Goal: Transaction & Acquisition: Purchase product/service

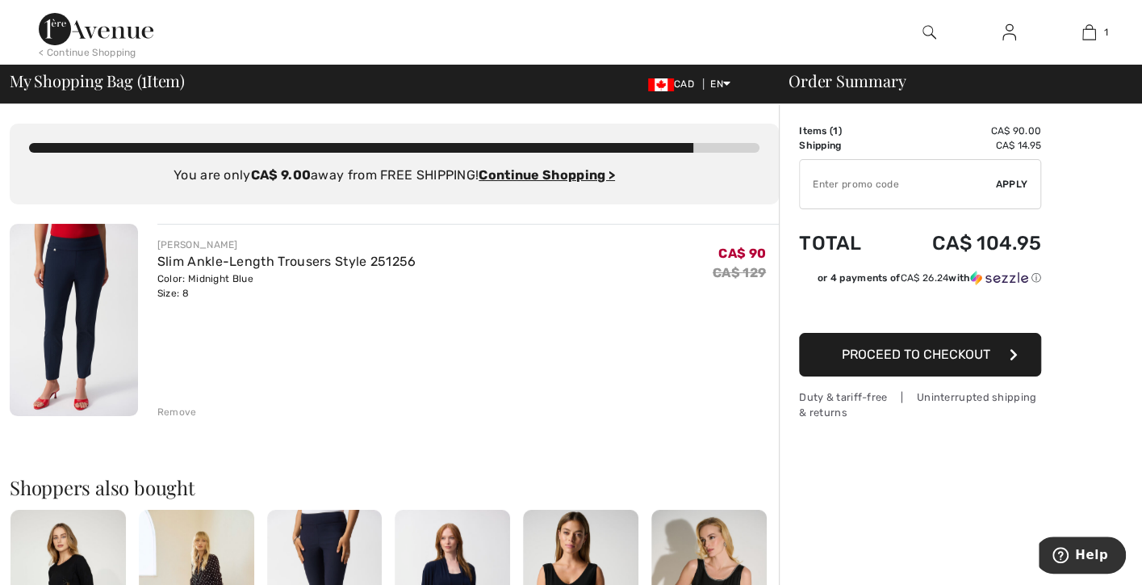
type input "NEW15"
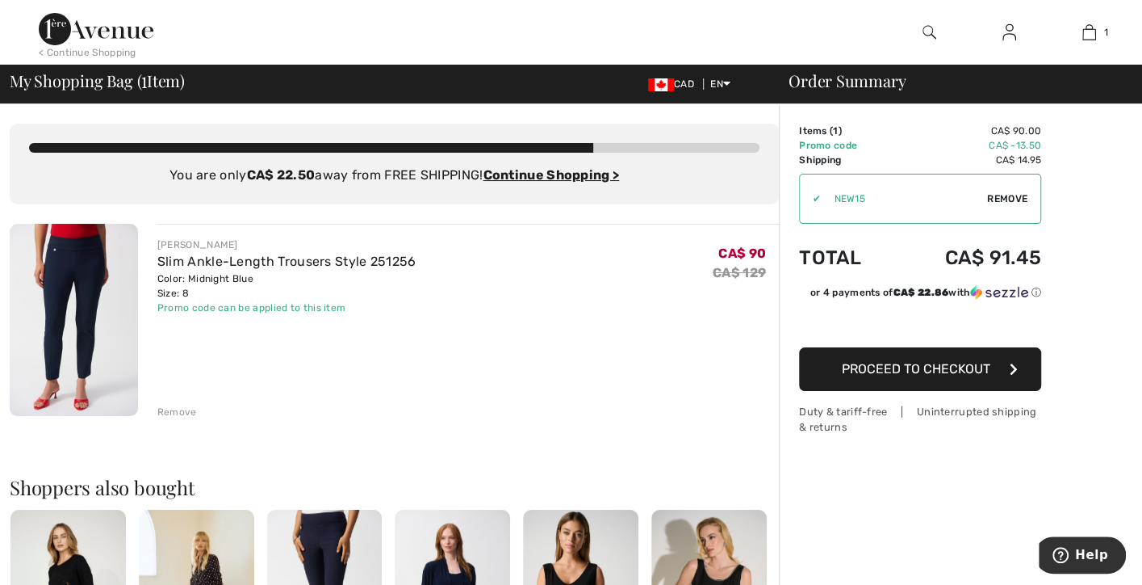
click at [535, 174] on ins "Continue Shopping >" at bounding box center [551, 174] width 136 height 15
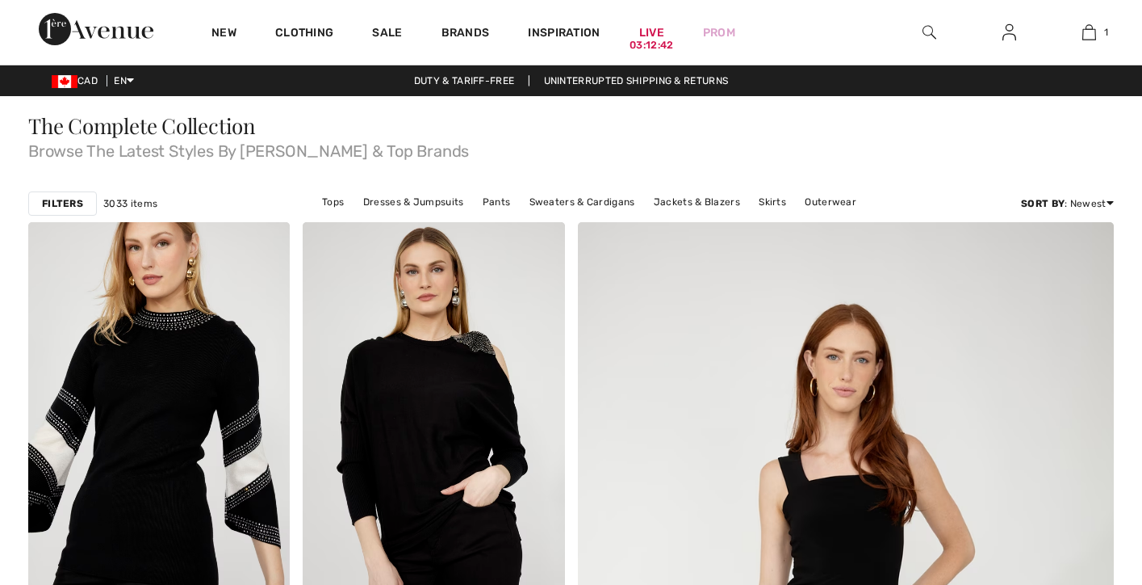
checkbox input "true"
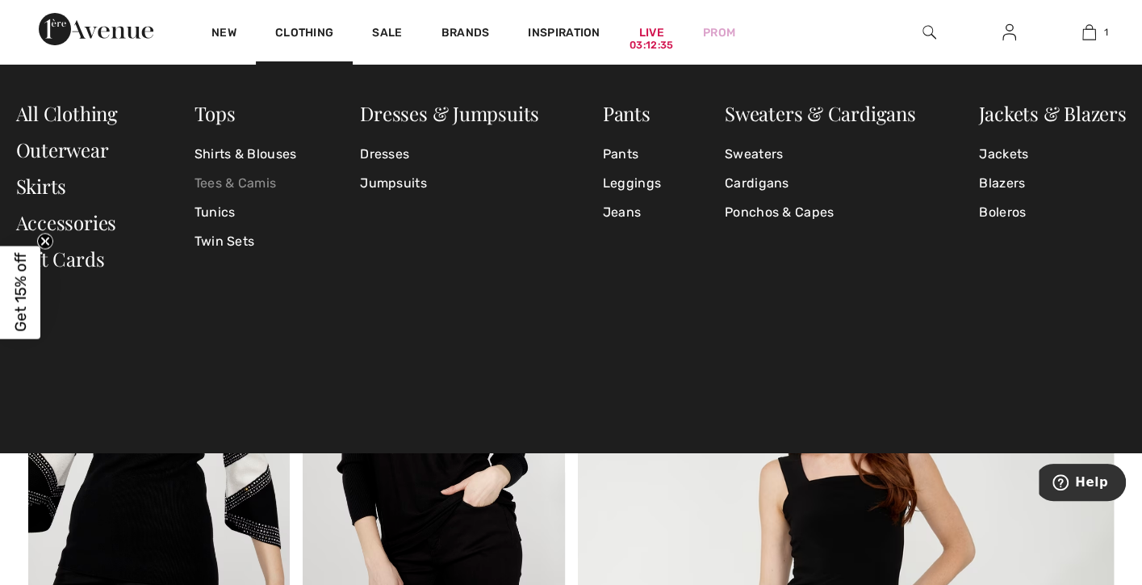
click at [244, 188] on link "Tees & Camis" at bounding box center [246, 183] width 103 height 29
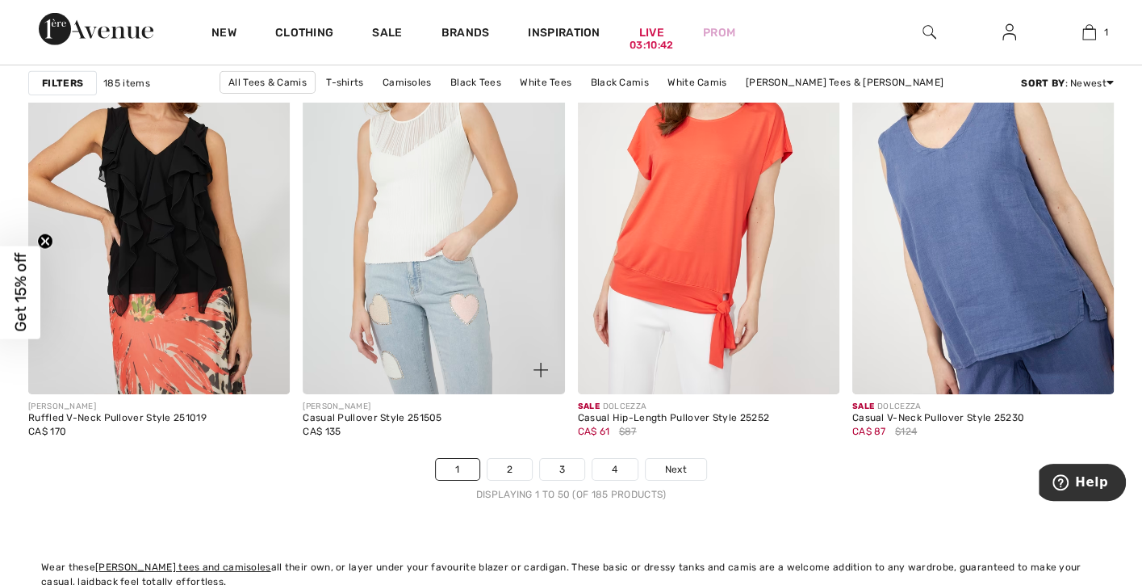
scroll to position [7105, 0]
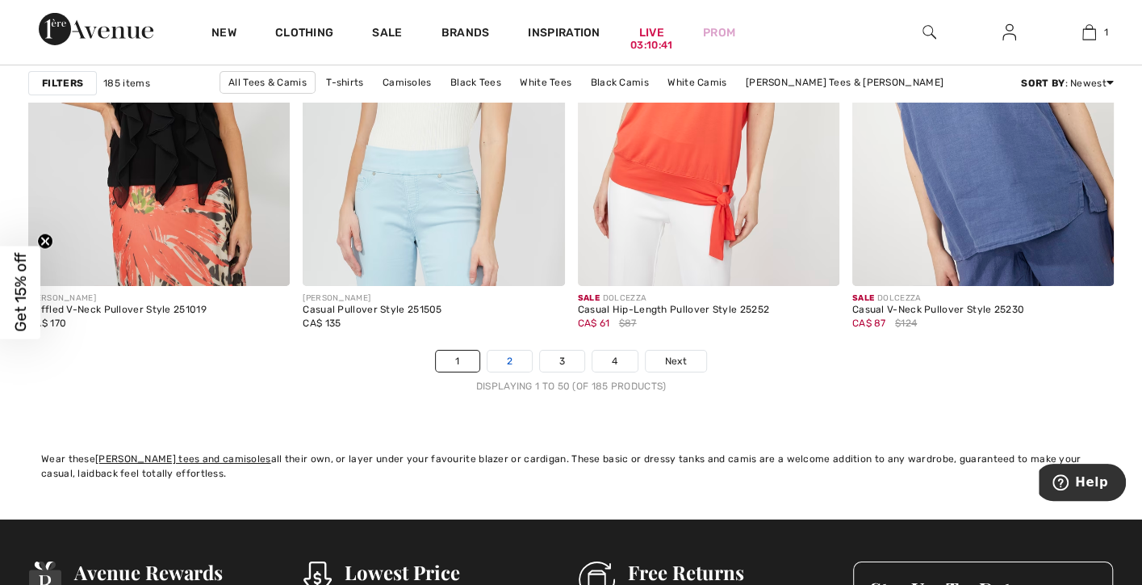
click at [507, 355] on link "2" at bounding box center [510, 360] width 44 height 21
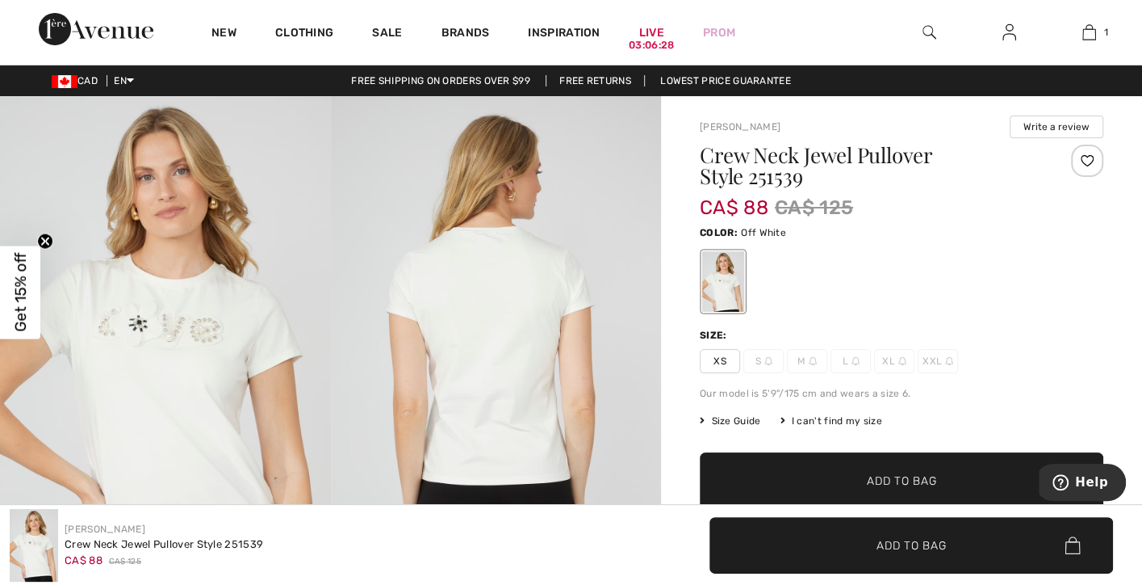
click at [165, 340] on img at bounding box center [165, 344] width 331 height 496
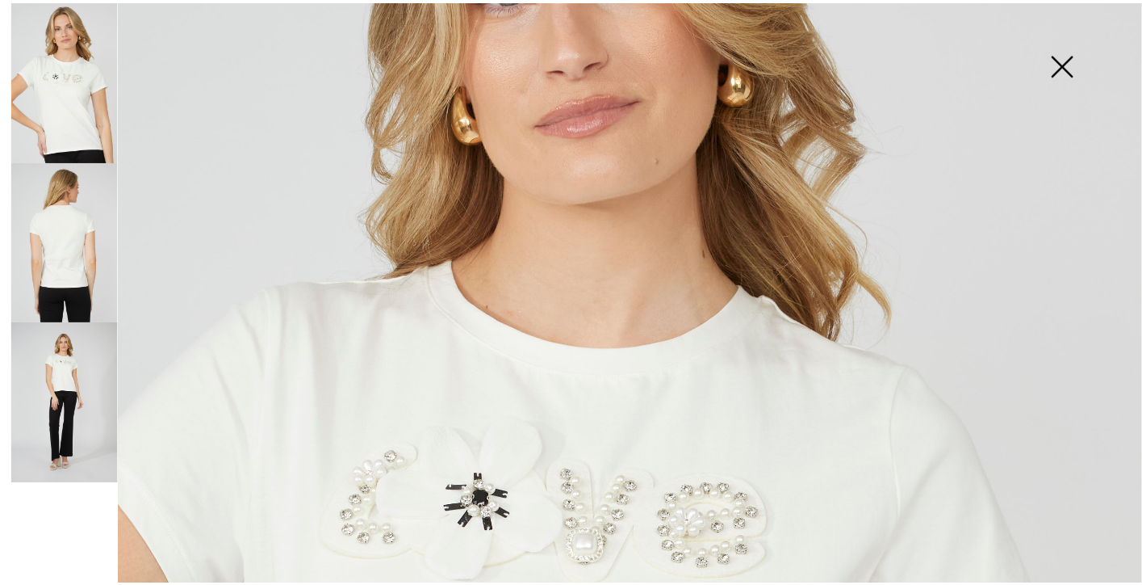
scroll to position [323, 0]
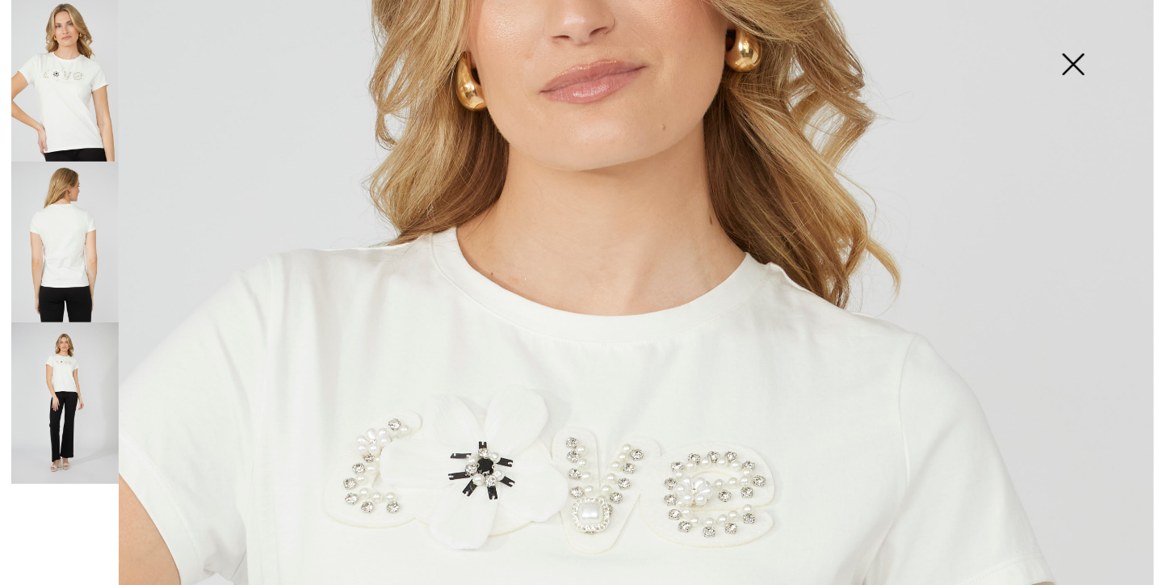
click at [1075, 66] on img at bounding box center [1073, 65] width 81 height 83
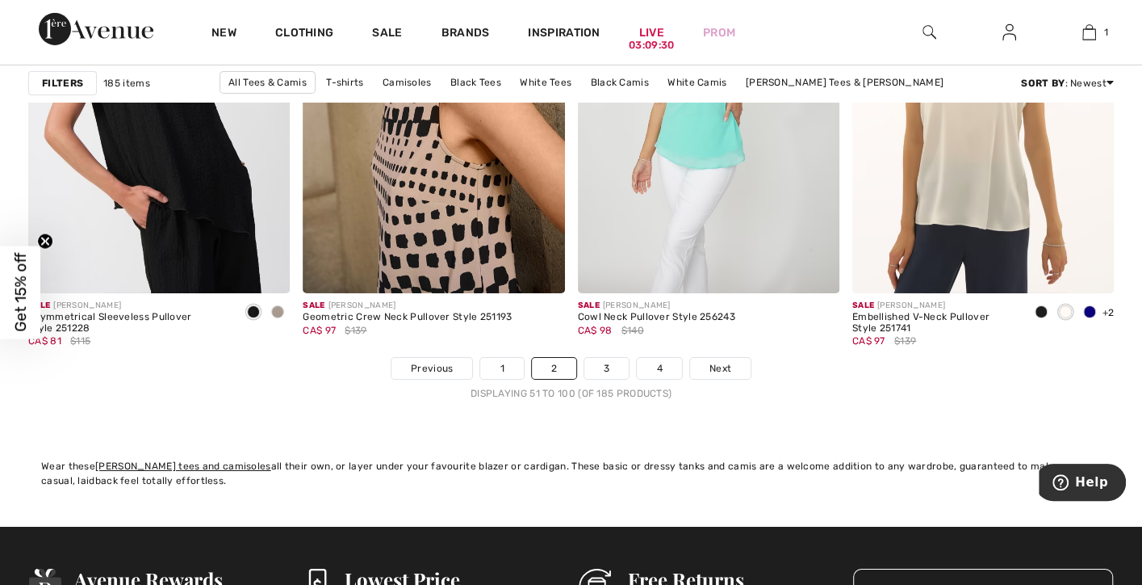
scroll to position [7105, 0]
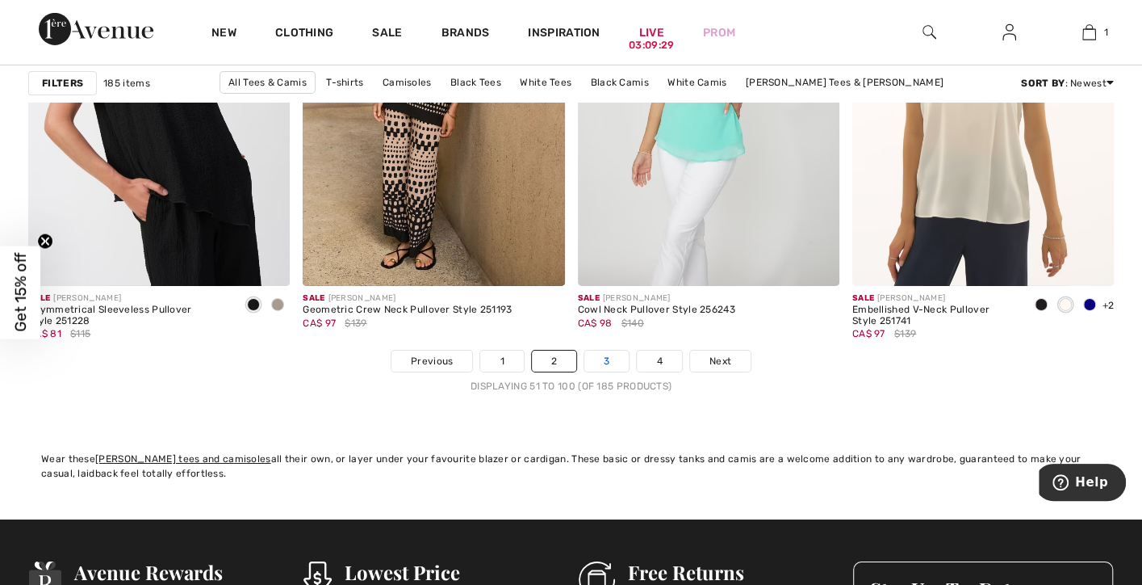
click at [601, 355] on link "3" at bounding box center [607, 360] width 44 height 21
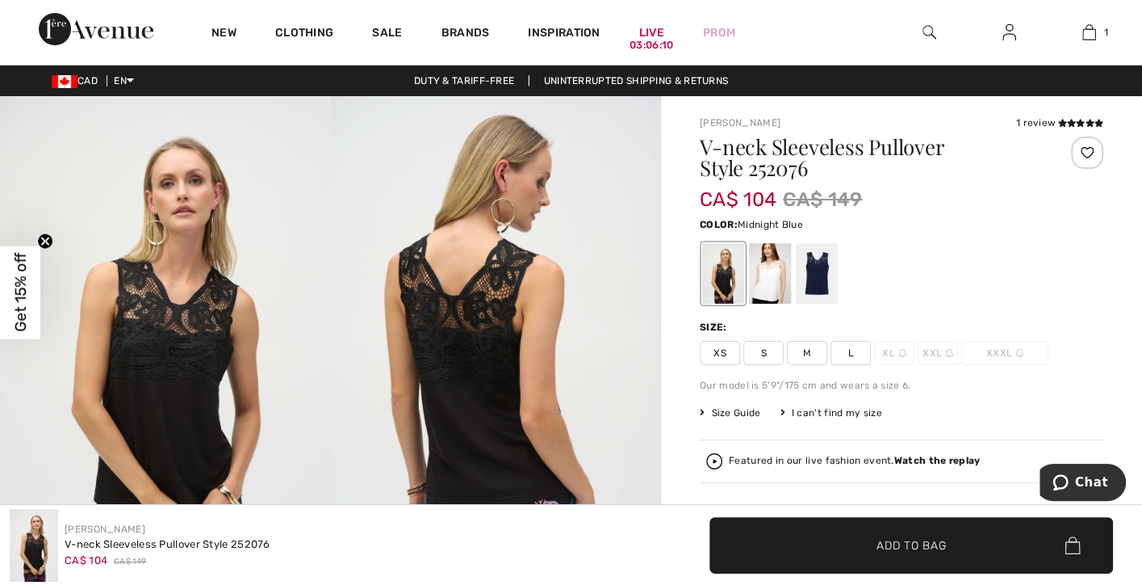
click at [815, 276] on div at bounding box center [817, 273] width 42 height 61
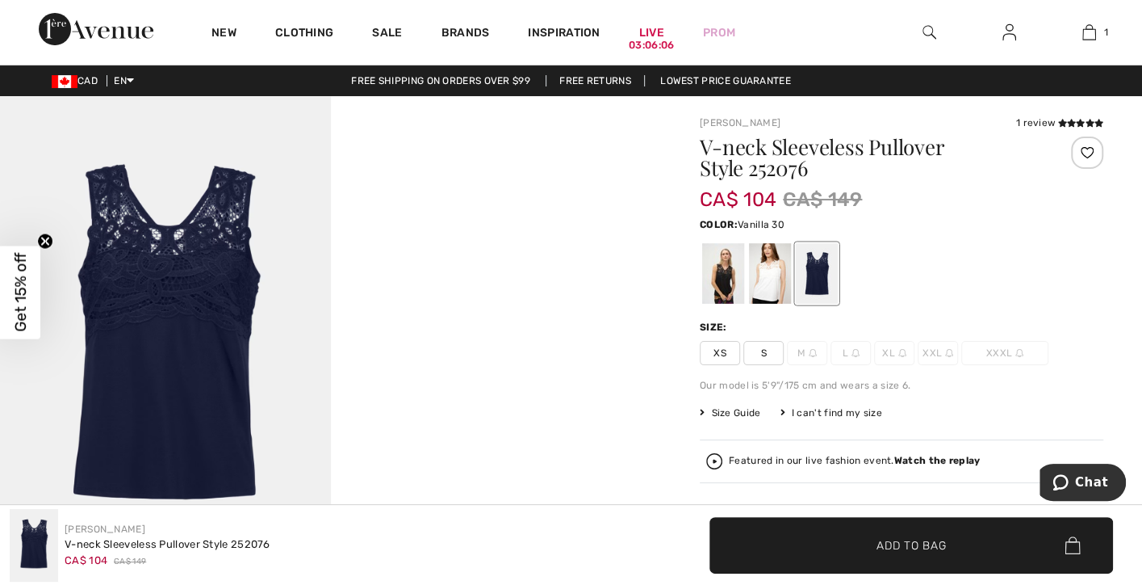
click at [765, 278] on div at bounding box center [770, 273] width 42 height 61
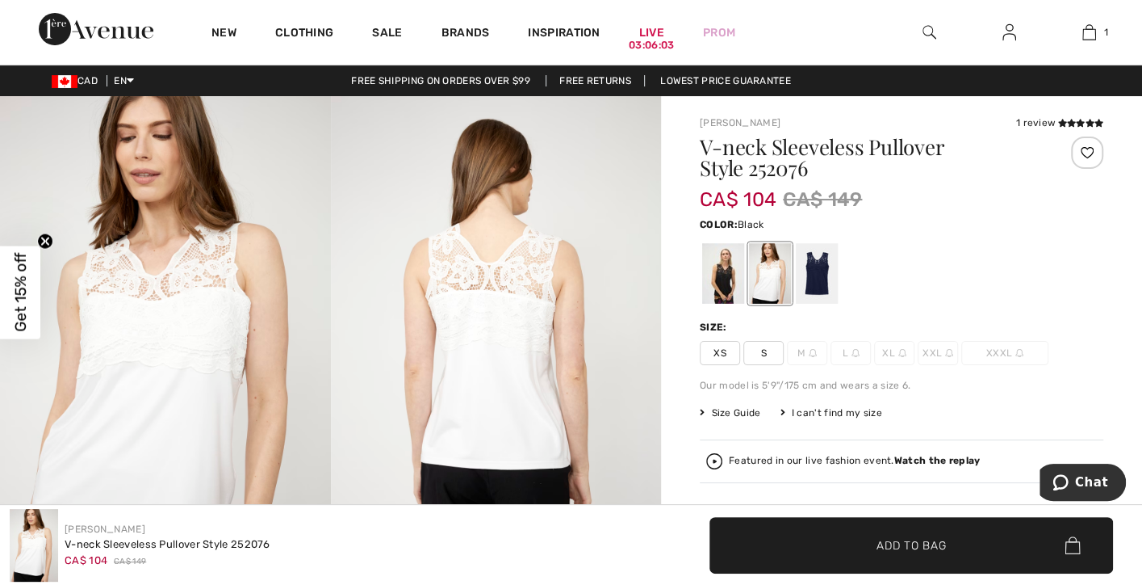
click at [713, 285] on div at bounding box center [723, 273] width 42 height 61
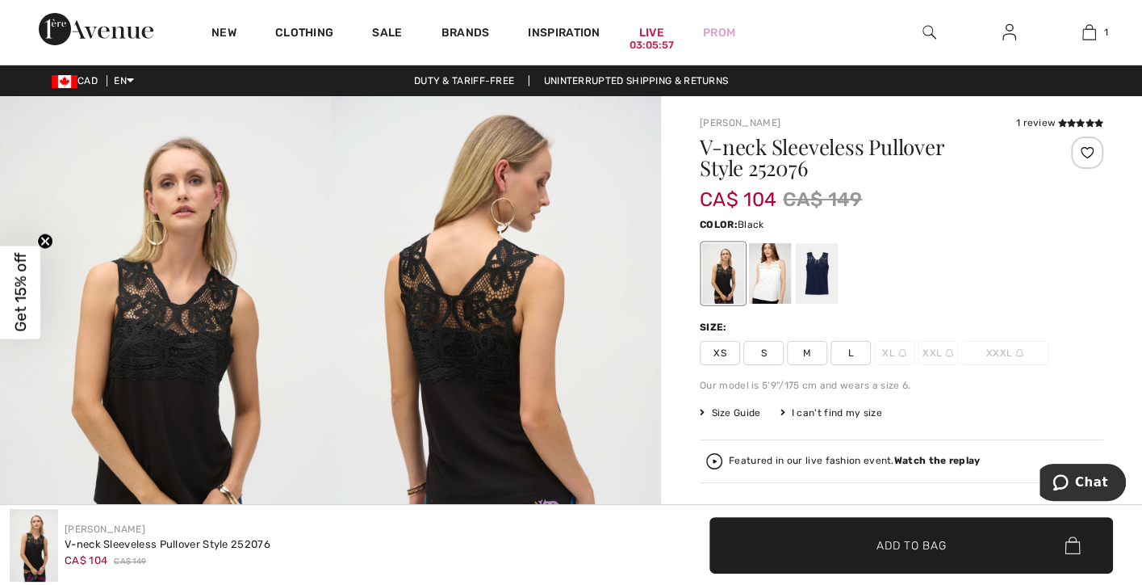
click at [459, 395] on img at bounding box center [496, 344] width 331 height 496
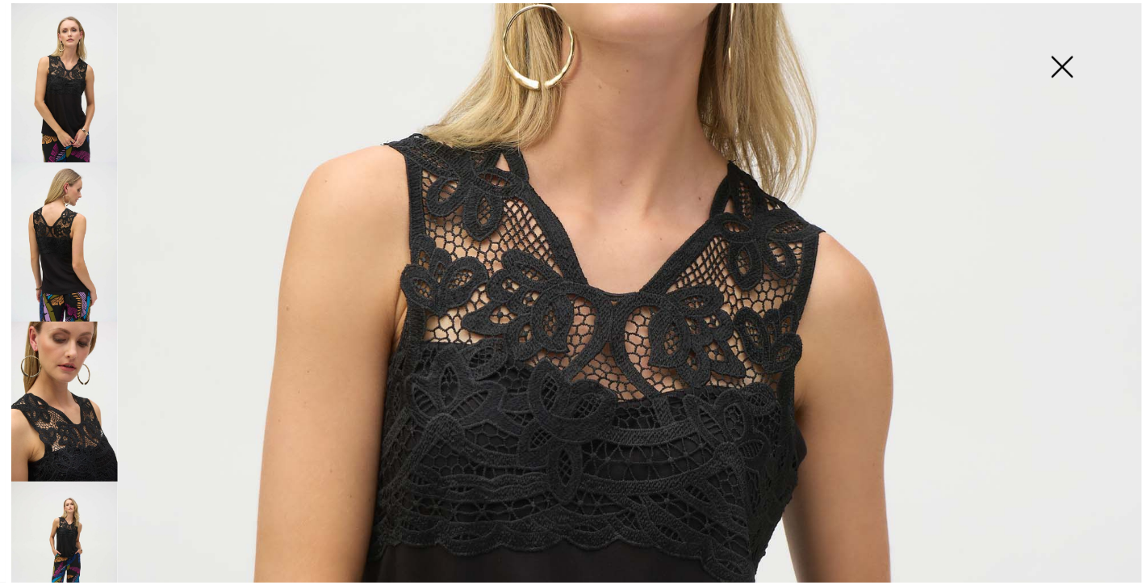
scroll to position [430, 0]
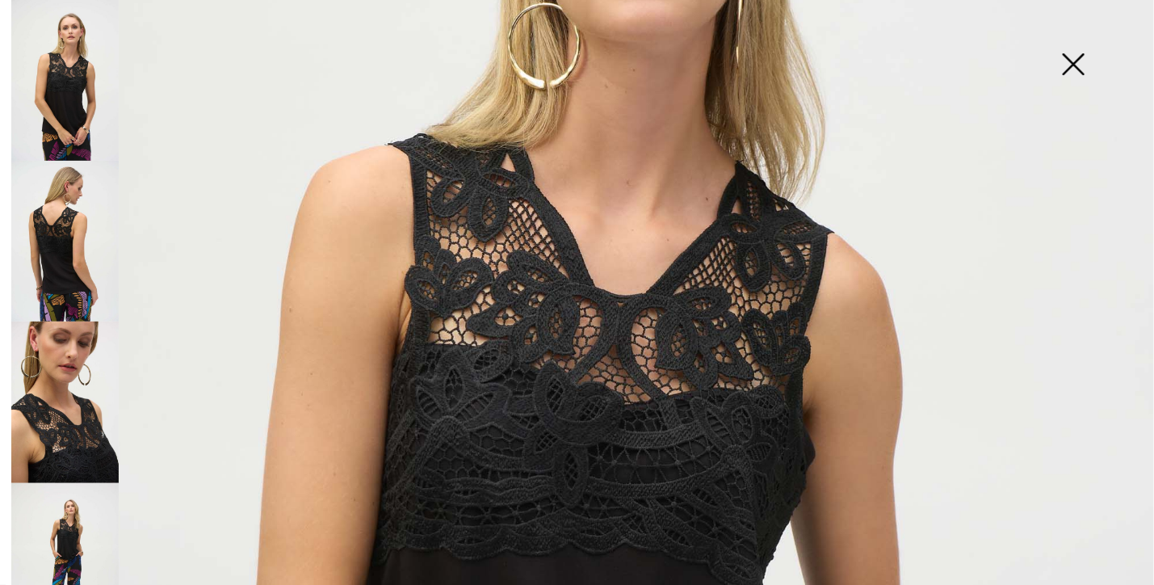
click at [1078, 52] on img at bounding box center [1073, 65] width 81 height 83
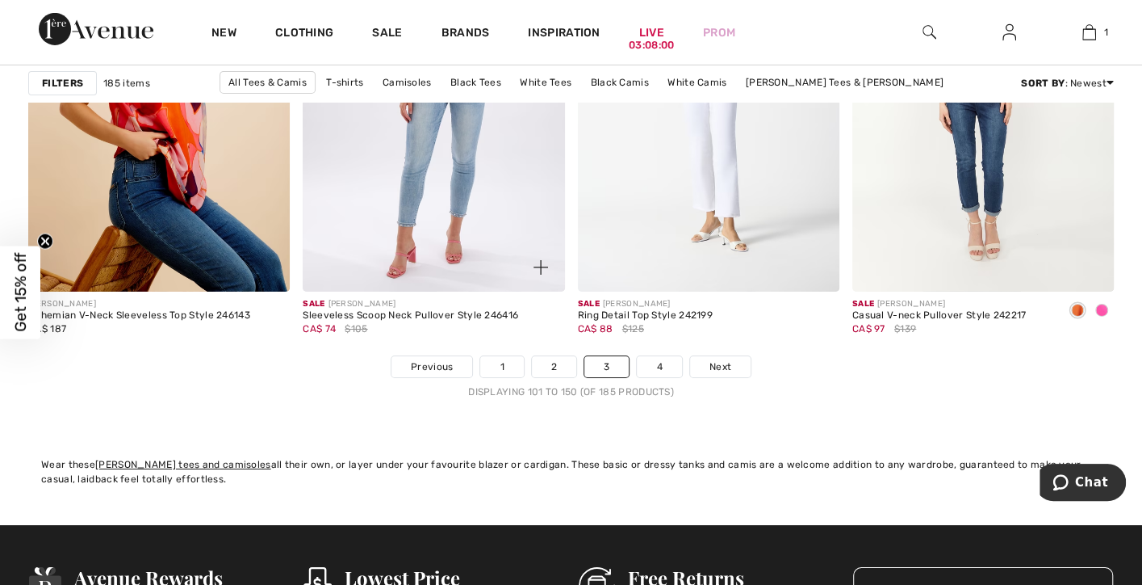
scroll to position [7105, 0]
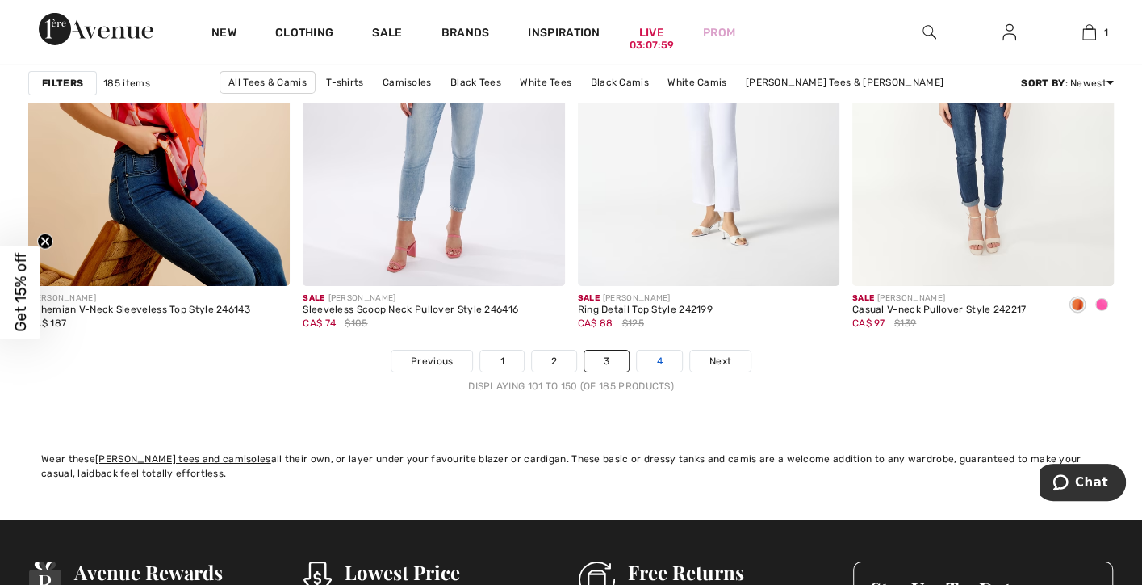
click at [657, 360] on link "4" at bounding box center [659, 360] width 44 height 21
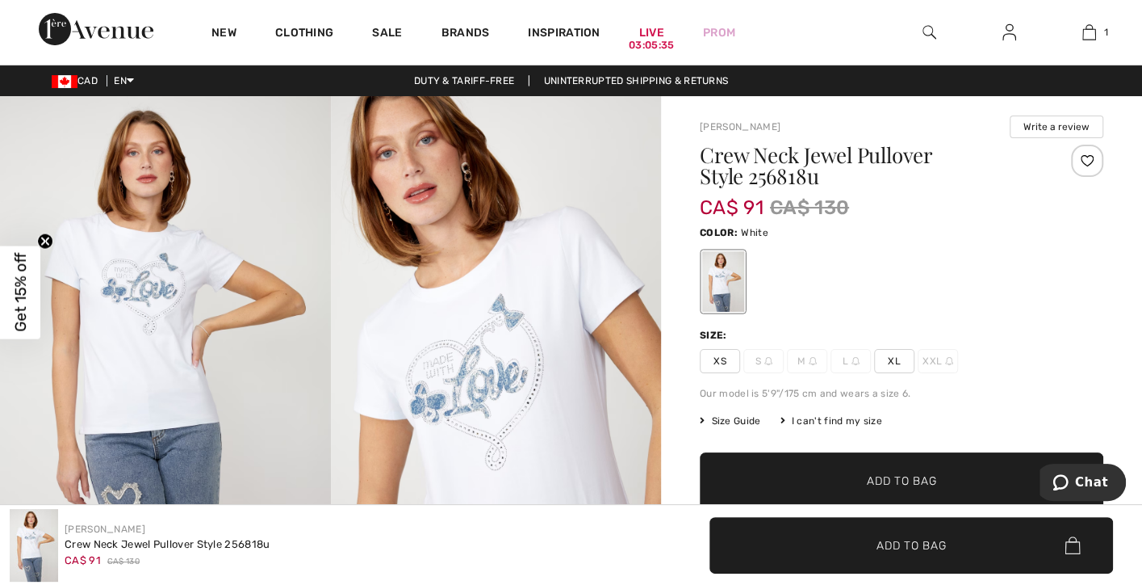
click at [157, 317] on img at bounding box center [165, 344] width 331 height 496
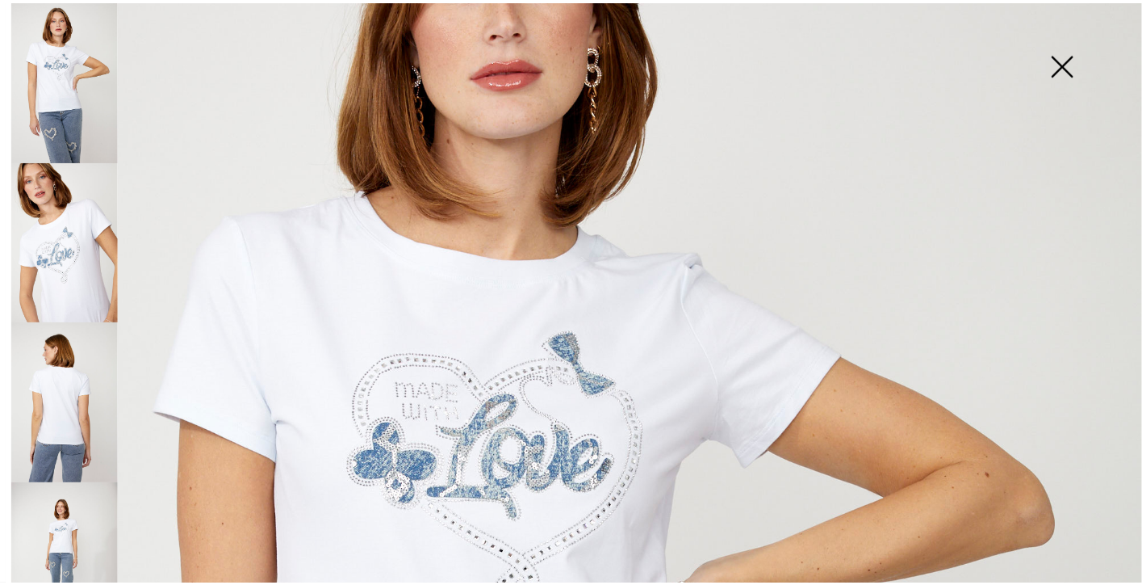
scroll to position [323, 0]
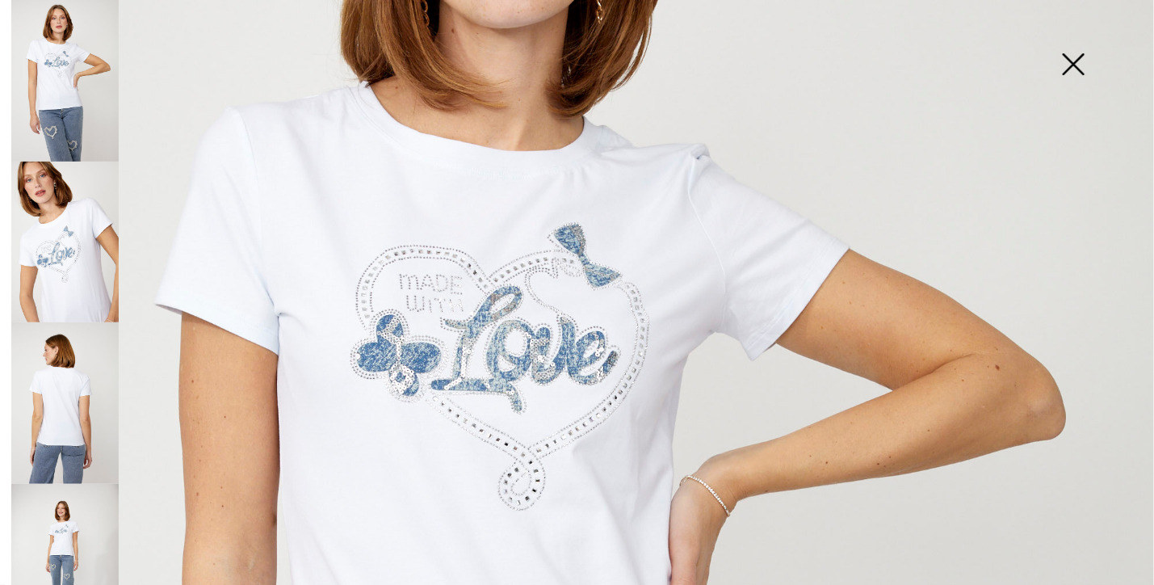
click at [1077, 62] on img at bounding box center [1073, 65] width 81 height 83
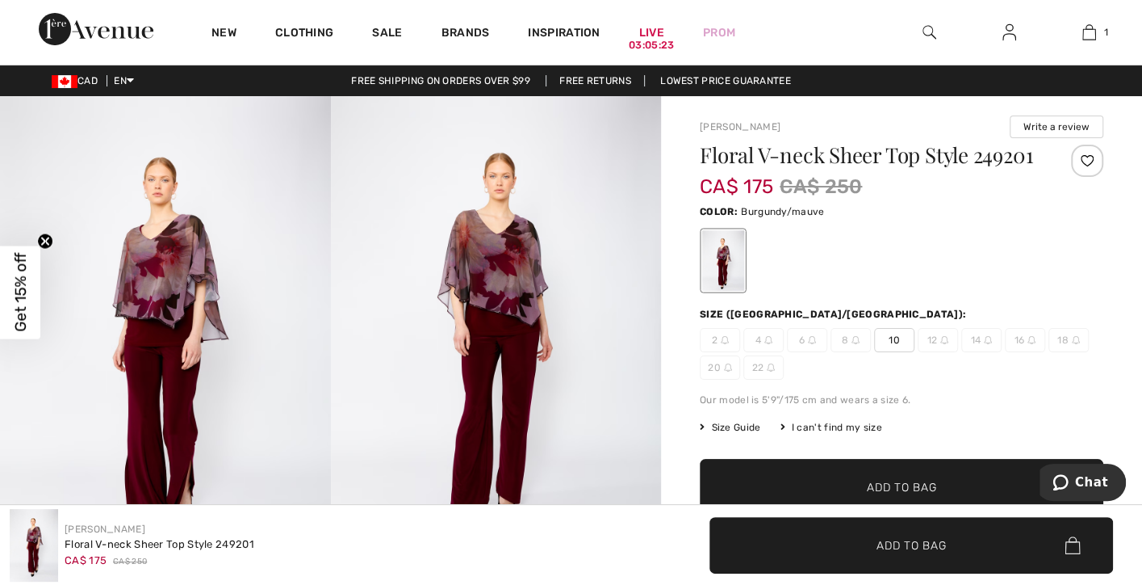
click at [185, 320] on img at bounding box center [165, 344] width 331 height 496
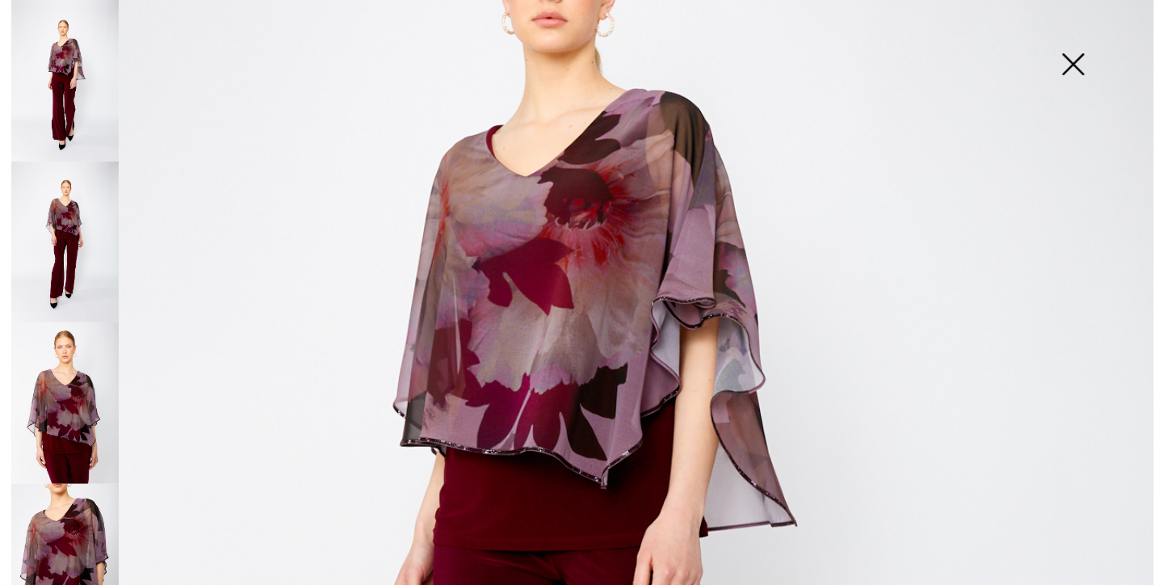
click at [1071, 69] on img at bounding box center [1073, 65] width 81 height 83
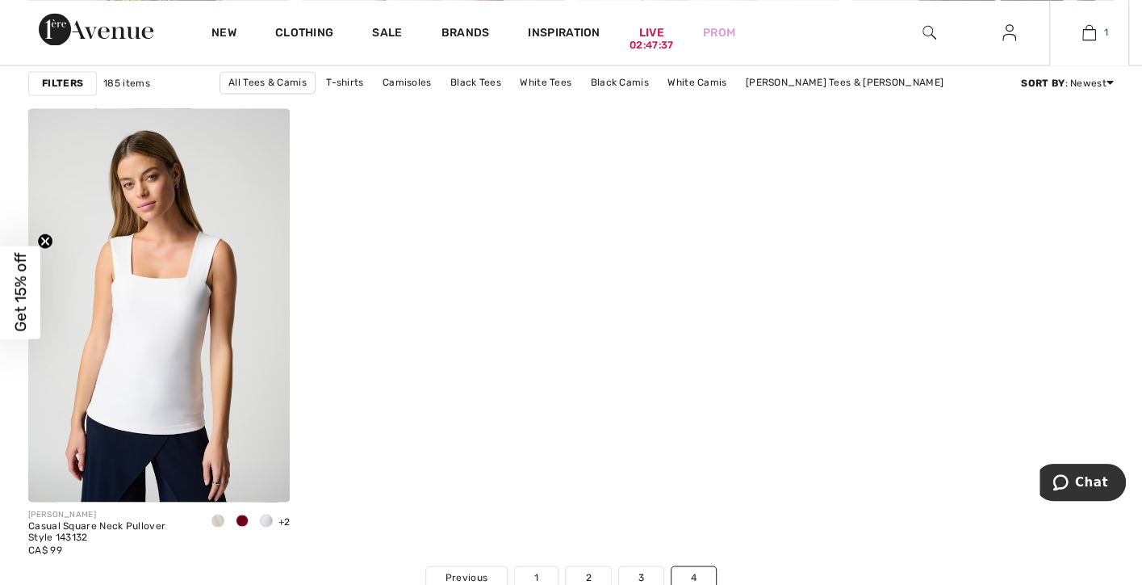
scroll to position [5059, 0]
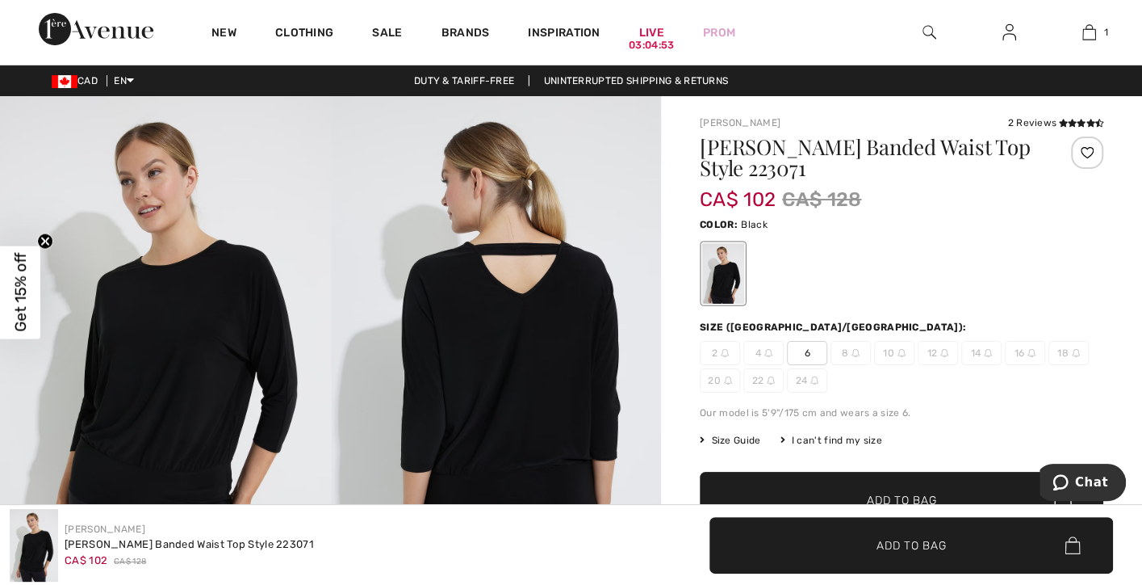
click at [267, 383] on img at bounding box center [165, 344] width 331 height 496
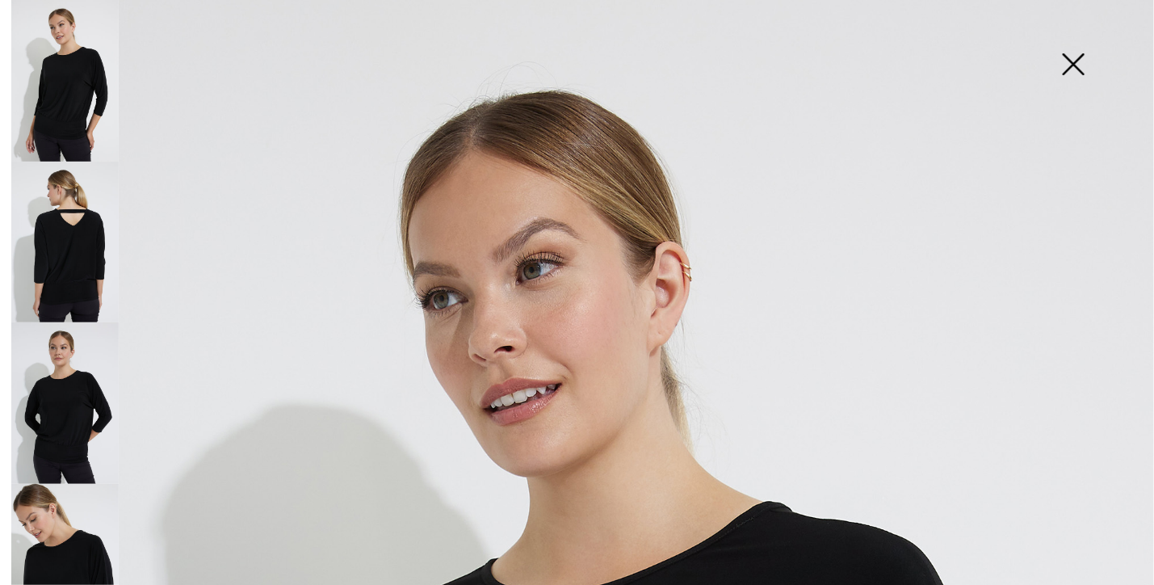
click at [86, 238] on img at bounding box center [64, 241] width 107 height 161
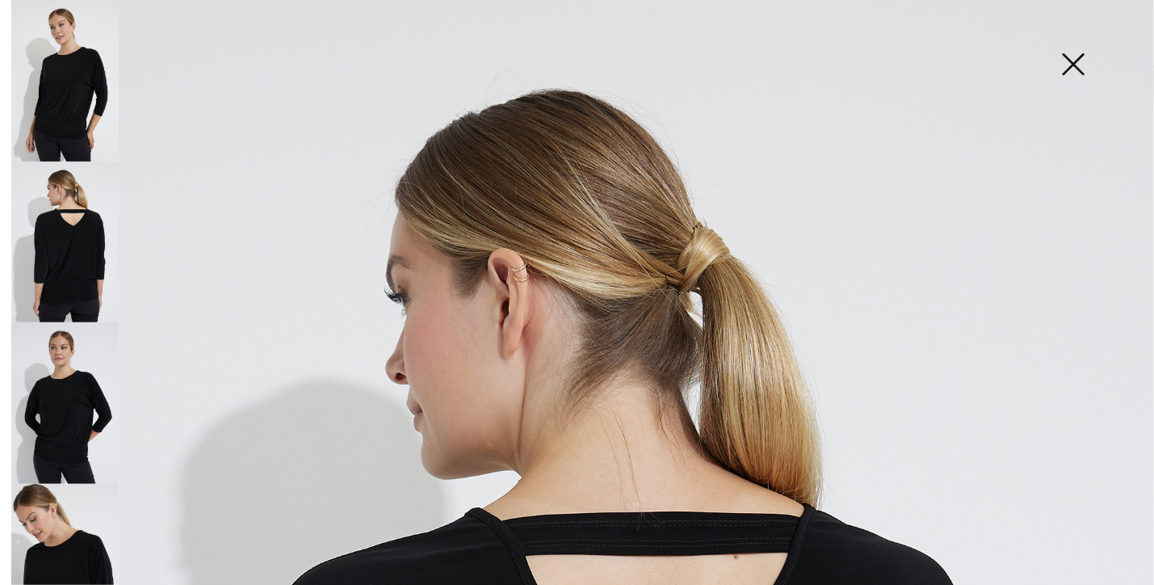
click at [71, 406] on img at bounding box center [64, 402] width 107 height 161
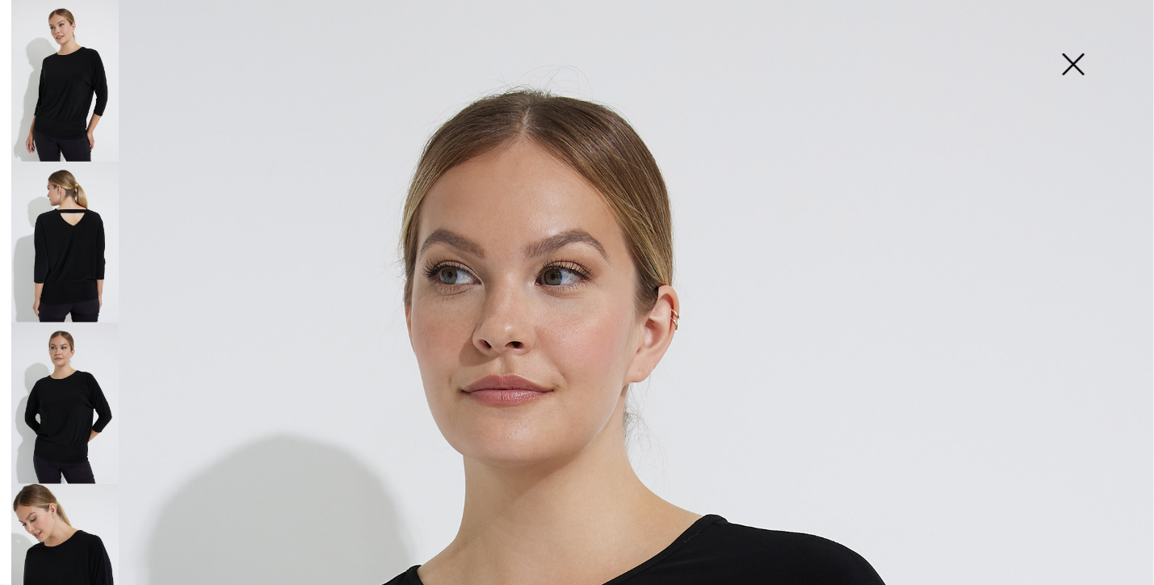
click at [1075, 59] on img at bounding box center [1073, 65] width 81 height 83
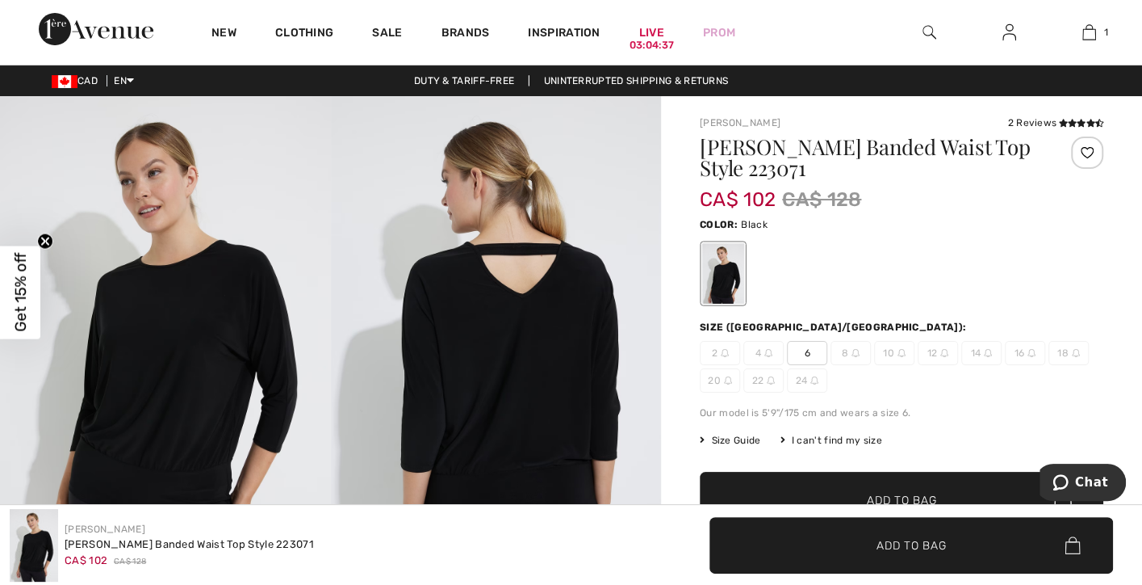
click at [807, 355] on span "6" at bounding box center [807, 353] width 40 height 24
click at [857, 480] on span "✔ Added to Bag Add to Bag" at bounding box center [902, 499] width 404 height 57
click at [626, 254] on img at bounding box center [496, 344] width 331 height 496
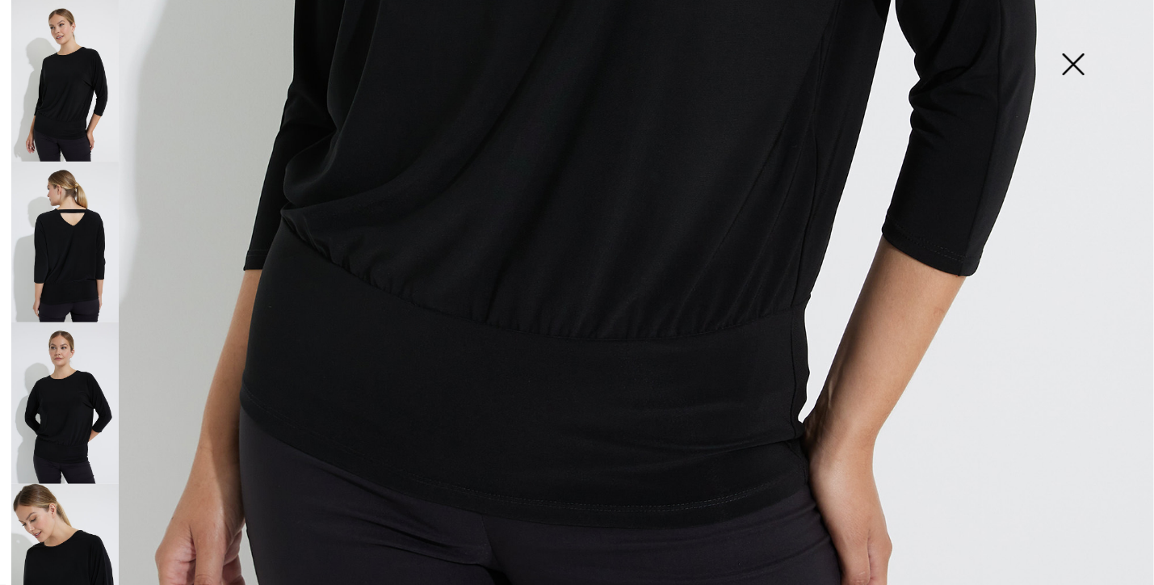
scroll to position [538, 0]
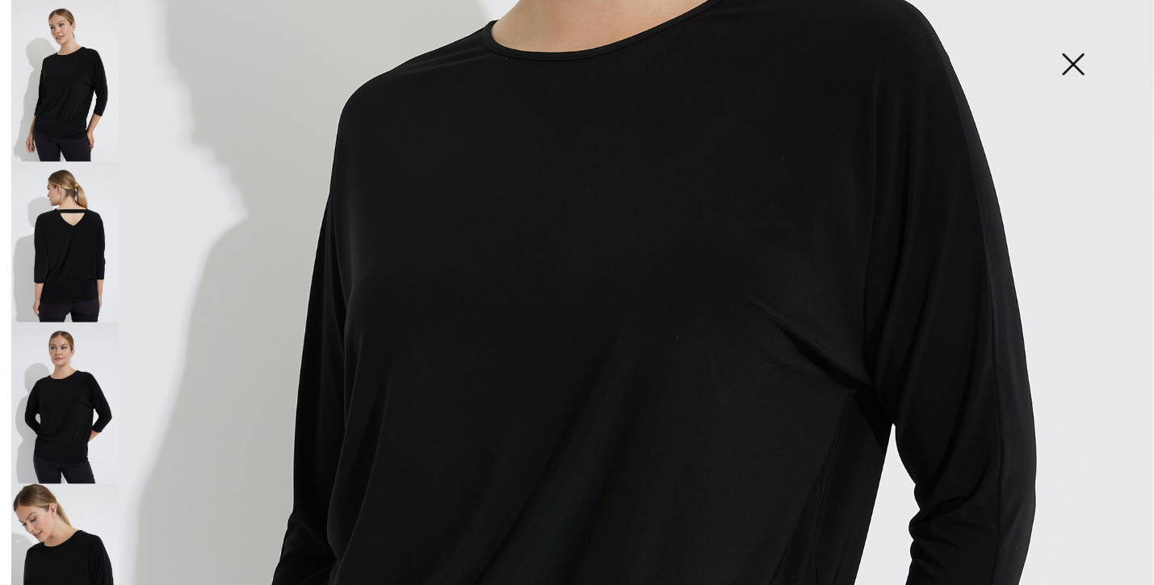
click at [67, 258] on img at bounding box center [64, 241] width 107 height 161
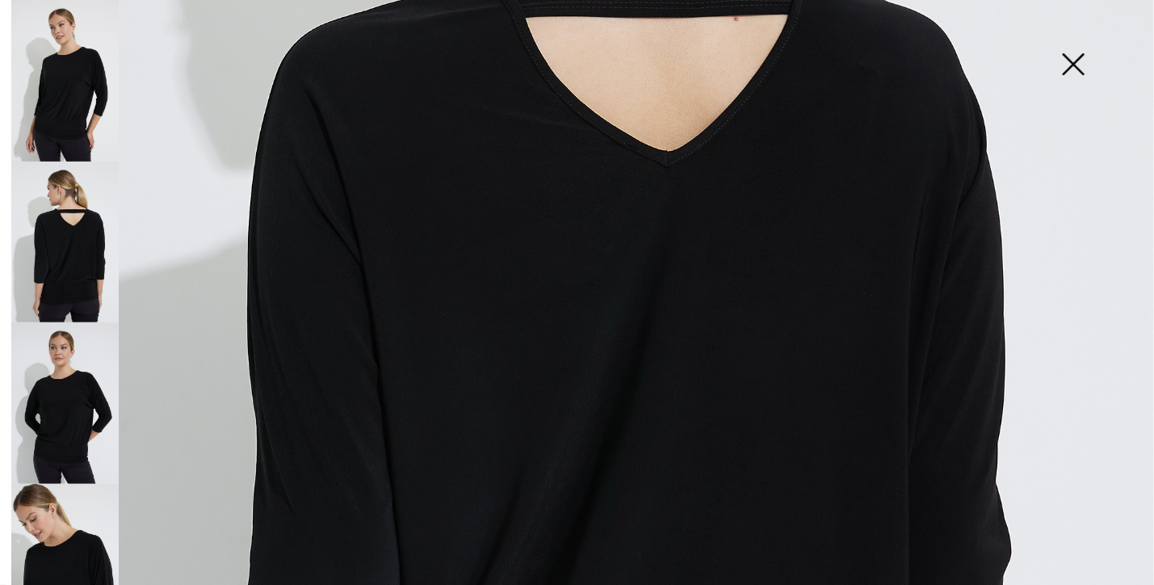
click at [46, 402] on img at bounding box center [64, 402] width 107 height 161
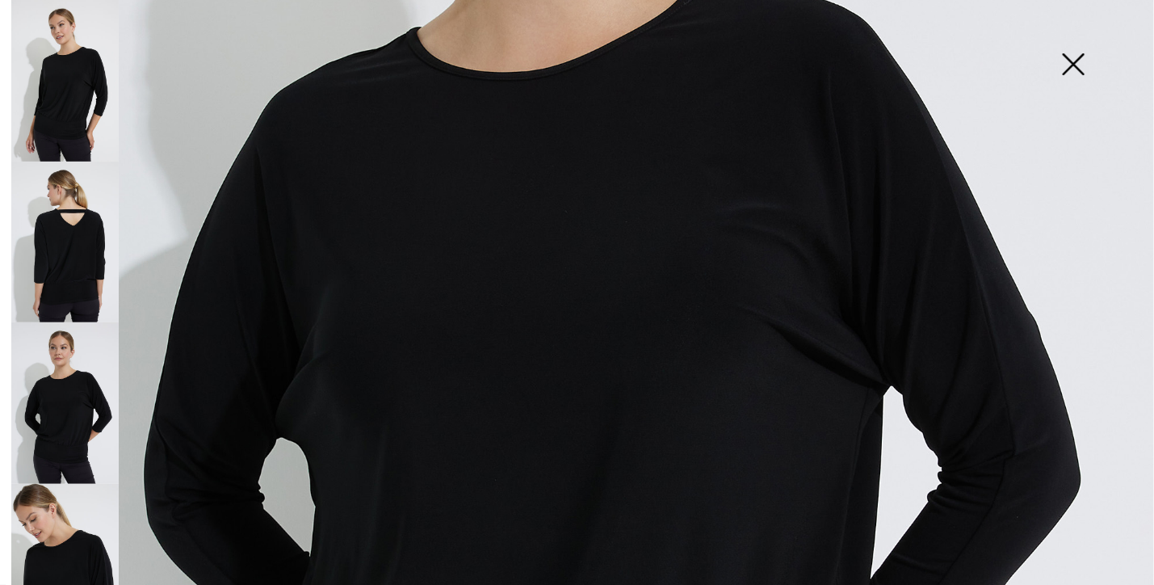
click at [68, 509] on img at bounding box center [64, 564] width 107 height 161
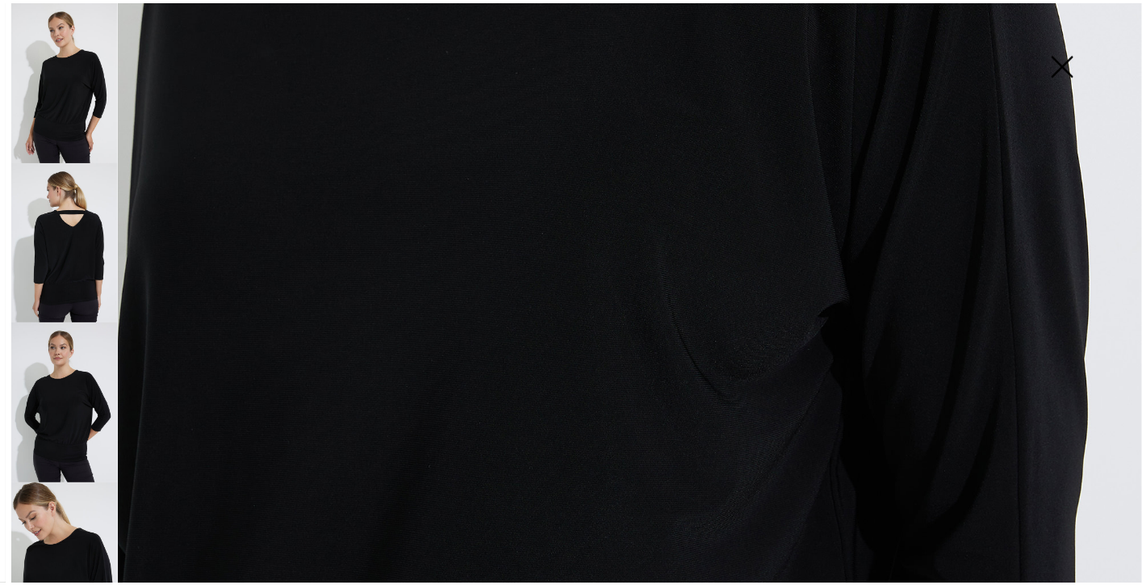
scroll to position [861, 0]
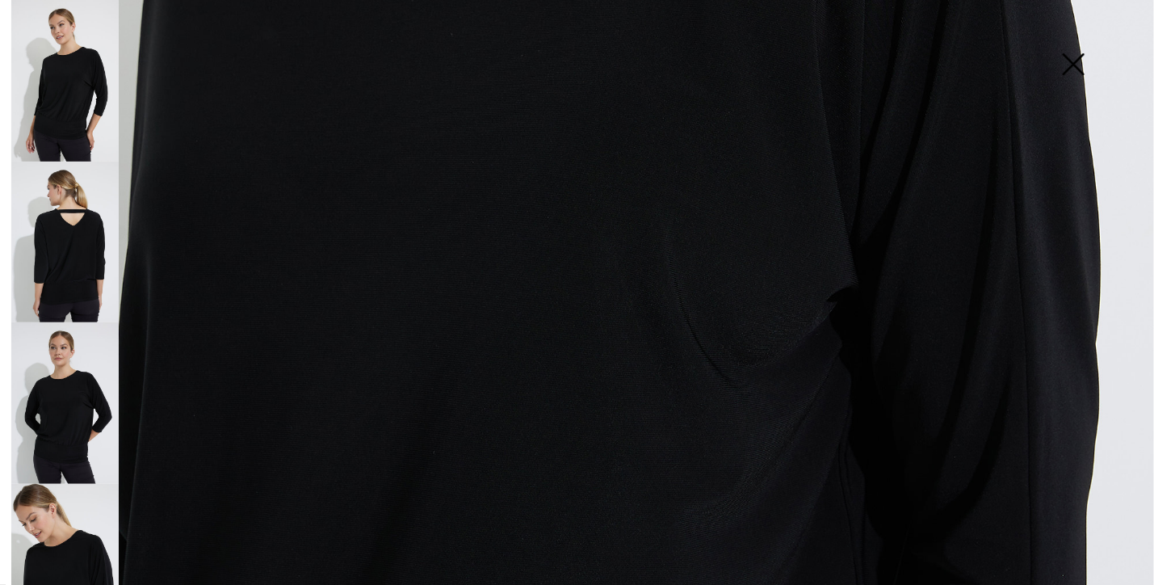
click at [1071, 66] on img at bounding box center [1073, 65] width 81 height 83
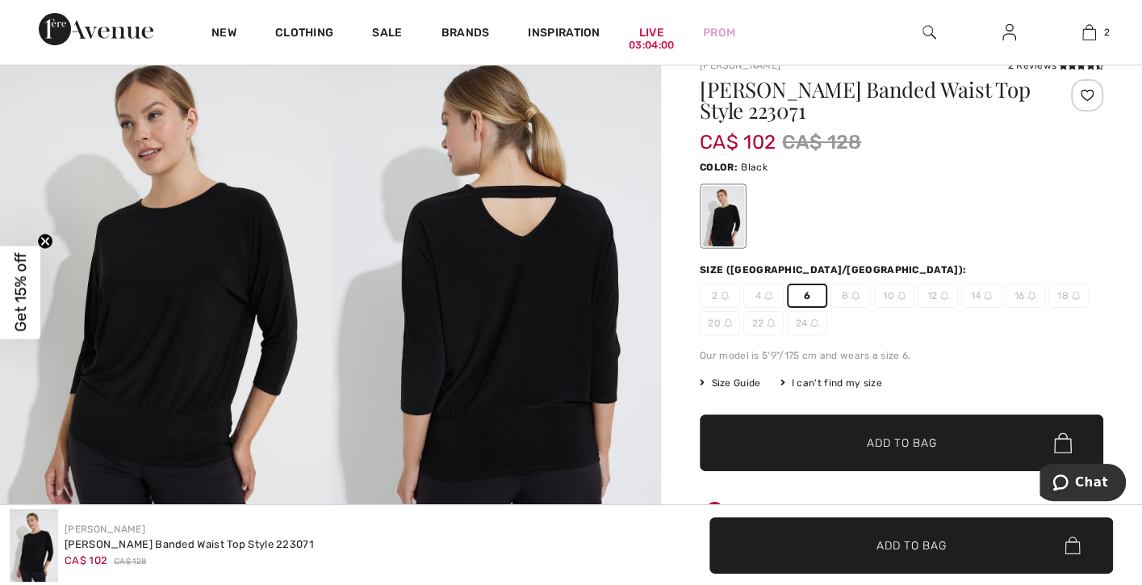
scroll to position [0, 0]
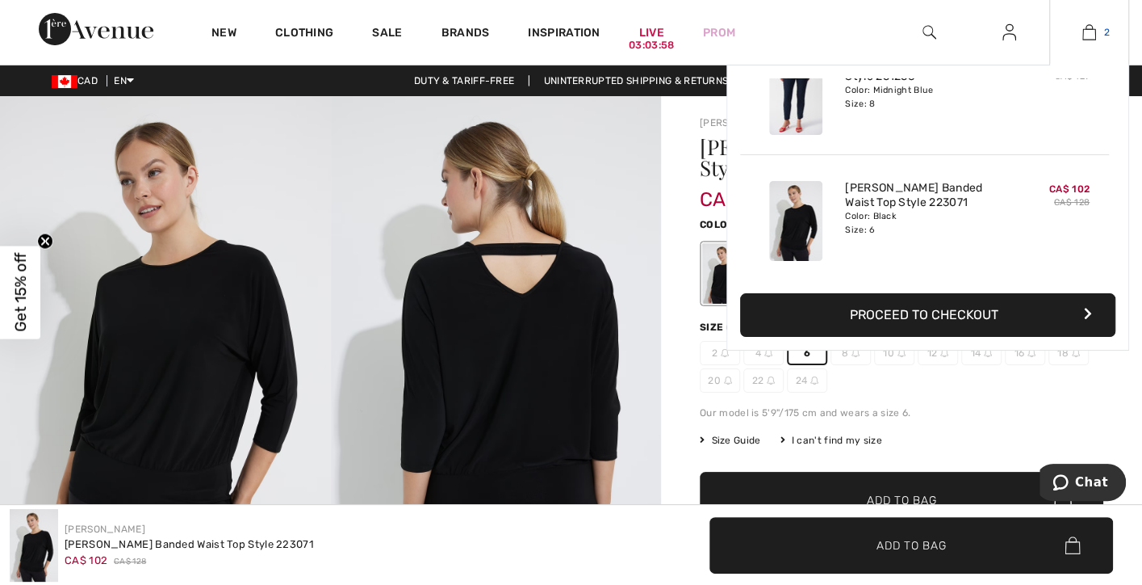
click at [1085, 36] on img at bounding box center [1090, 32] width 14 height 19
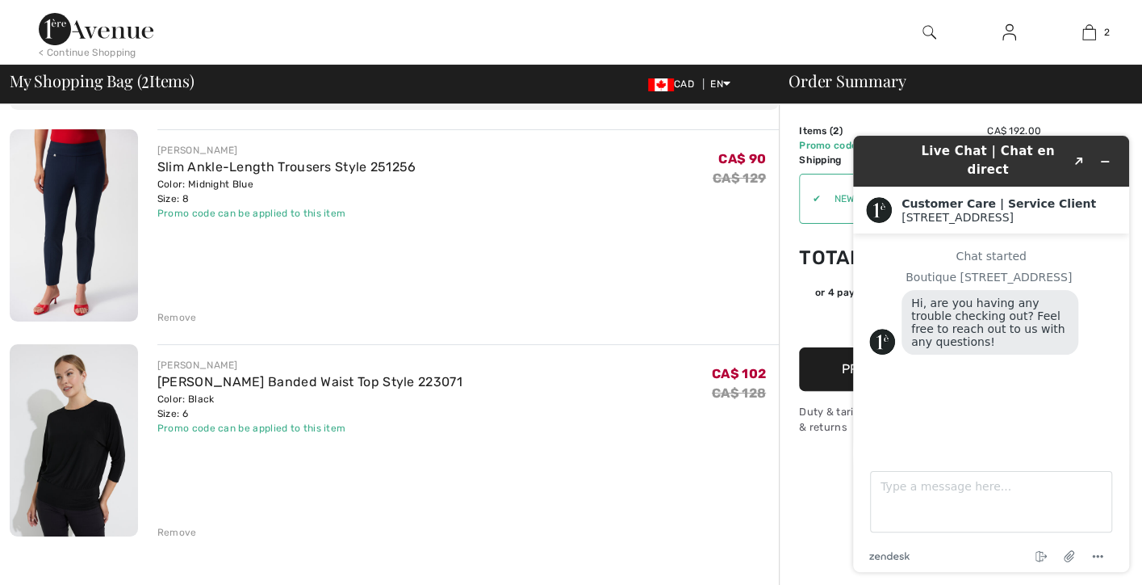
click at [759, 226] on div "JOSEPH RIBKOFF Slim Ankle-Length Trousers Style 251256 Color: Midnight Blue Siz…" at bounding box center [468, 226] width 622 height 195
click at [1104, 156] on icon "Minimize widget" at bounding box center [1105, 161] width 11 height 11
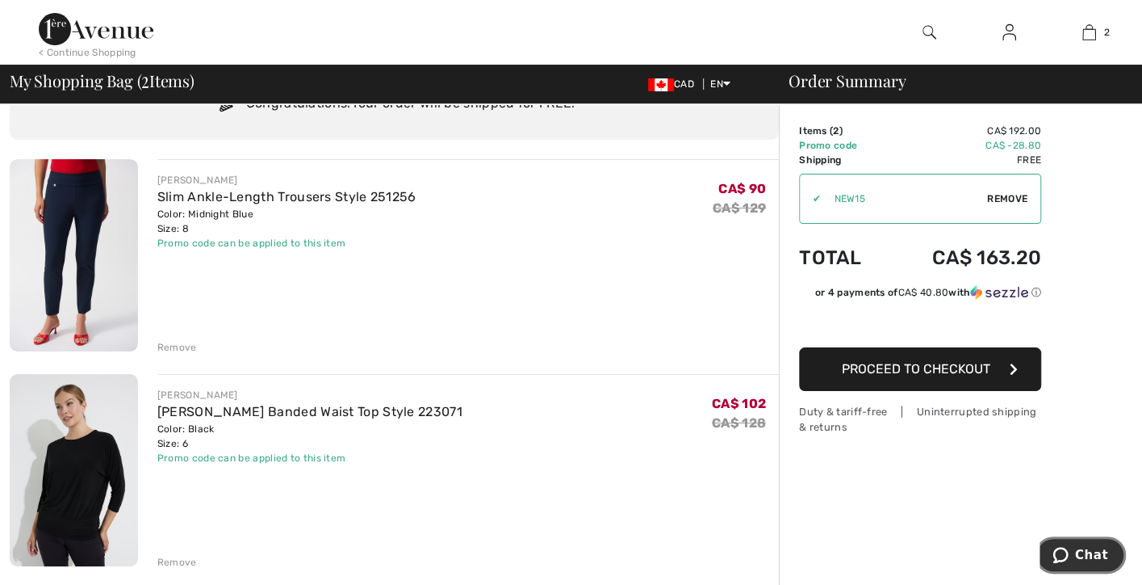
scroll to position [107, 0]
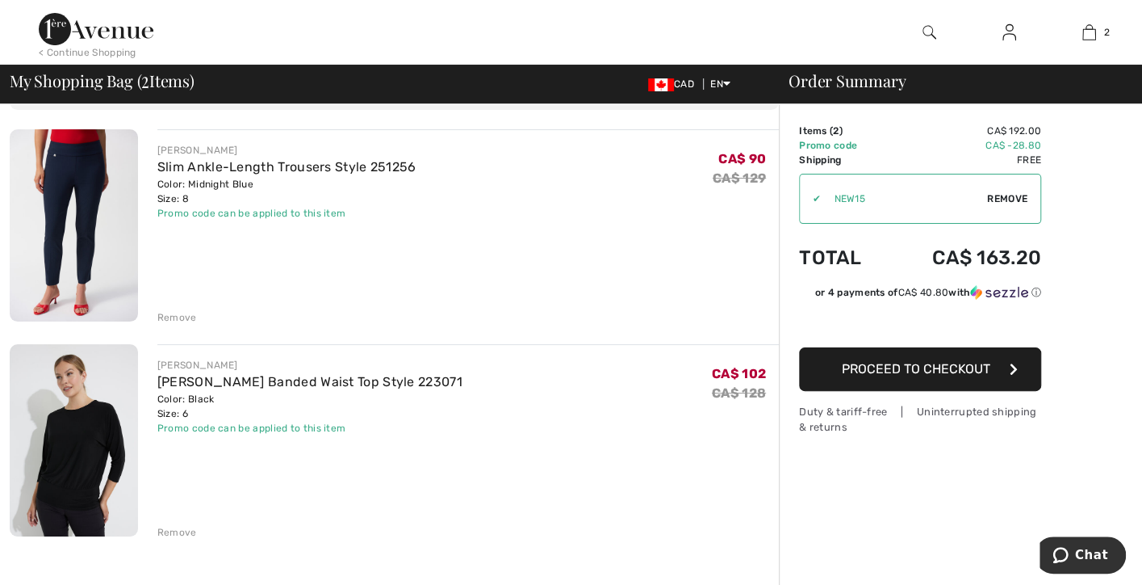
click at [881, 381] on button "Proceed to Checkout" at bounding box center [920, 369] width 242 height 44
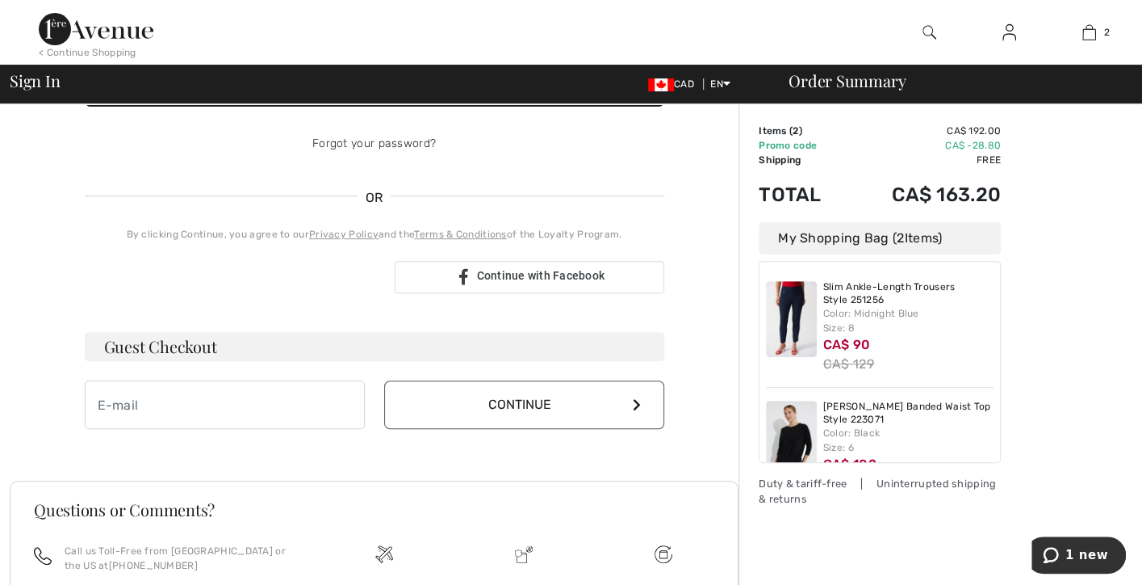
scroll to position [323, 0]
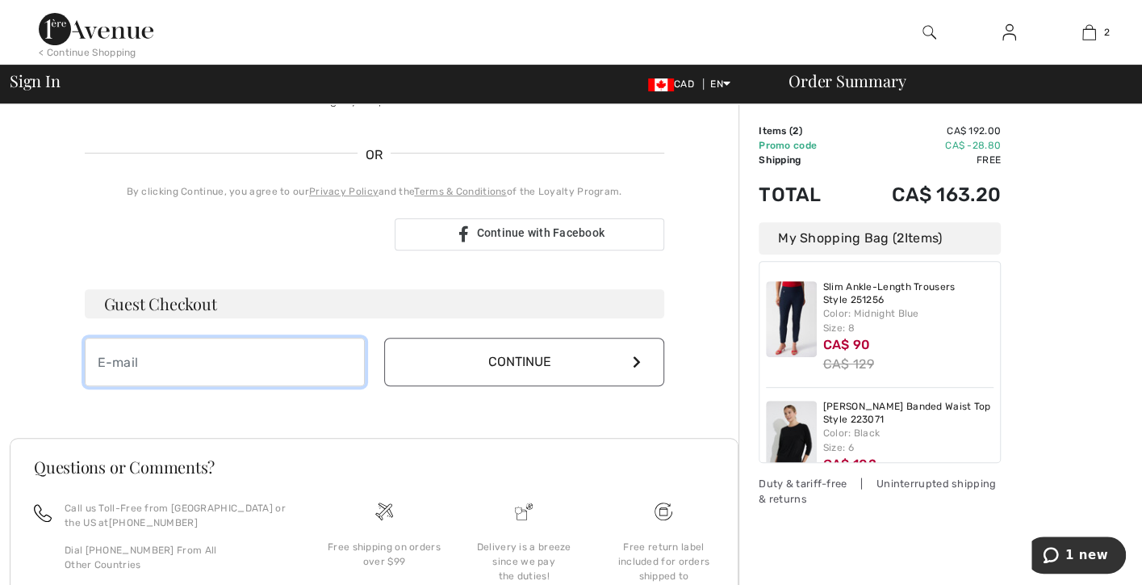
click at [191, 359] on input "email" at bounding box center [225, 361] width 280 height 48
type input "s"
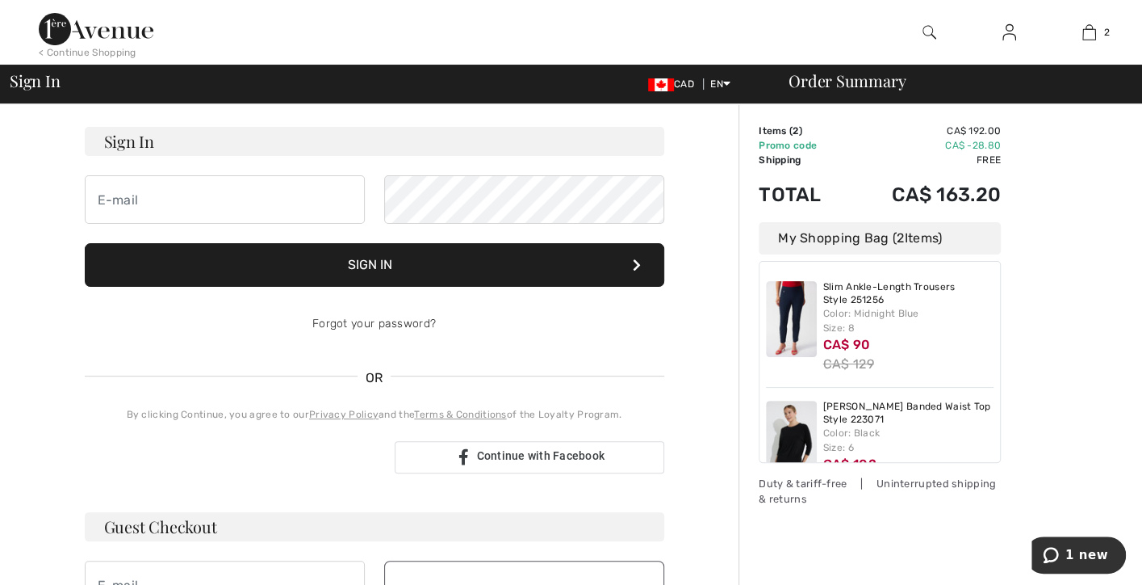
scroll to position [0, 0]
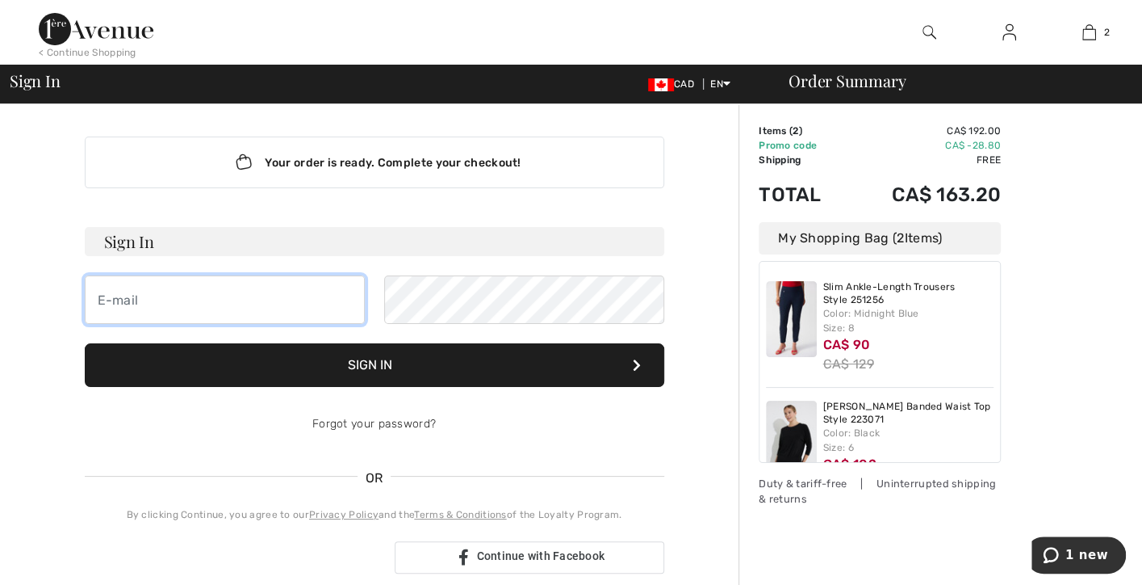
click at [174, 304] on input "email" at bounding box center [225, 299] width 280 height 48
type input "[EMAIL_ADDRESS][DOMAIN_NAME]"
click at [354, 371] on button "Sign In" at bounding box center [375, 365] width 580 height 44
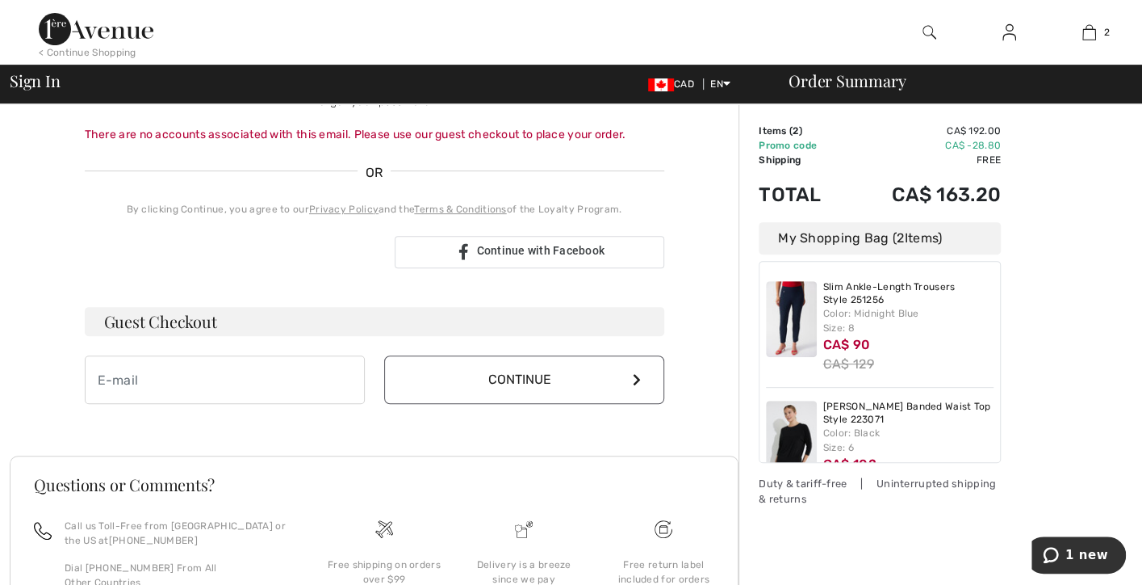
scroll to position [323, 0]
click at [140, 386] on input "email" at bounding box center [225, 378] width 280 height 48
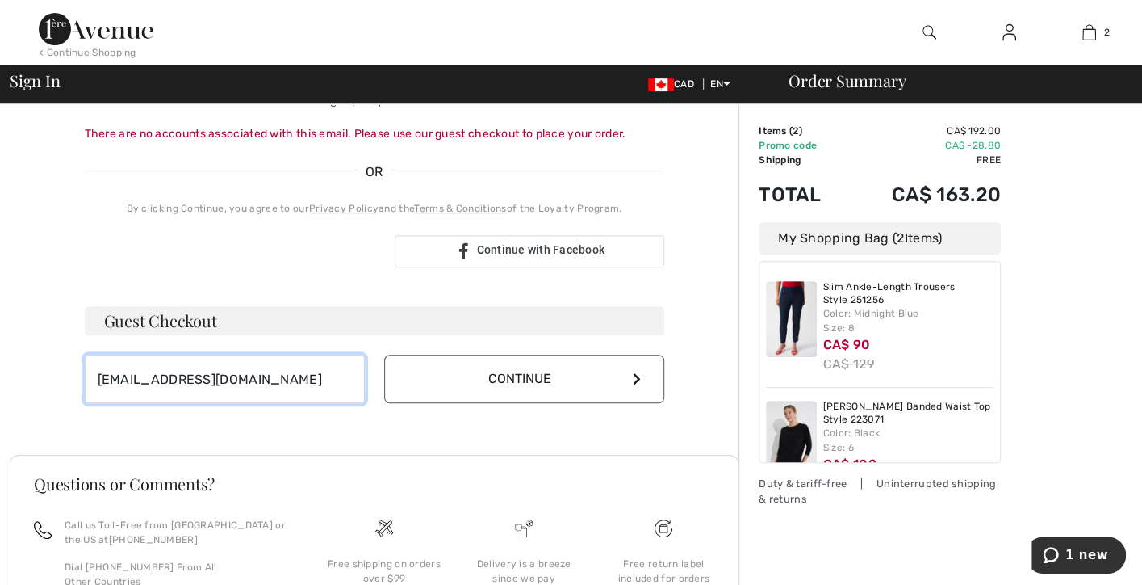
type input "[EMAIL_ADDRESS][DOMAIN_NAME]"
click at [518, 376] on button "Continue" at bounding box center [524, 378] width 280 height 48
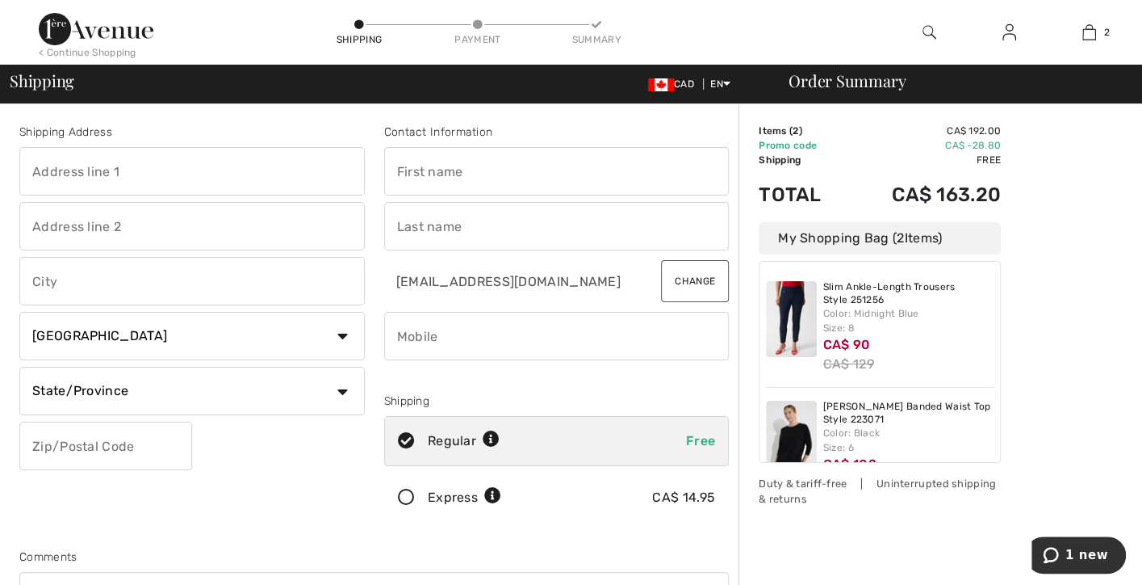
click at [149, 167] on input "text" at bounding box center [192, 171] width 346 height 48
type input "1371 [PERSON_NAME]"
type input "[GEOGRAPHIC_DATA]"
select select "ON"
type input "L5J 3L6"
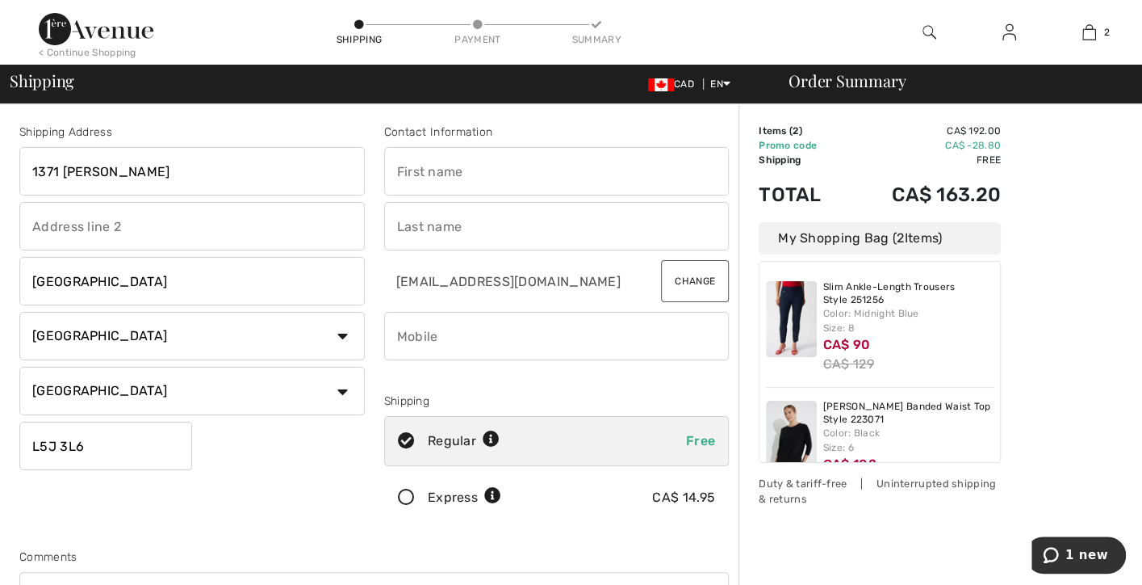
type input "Susan"
type input "Allison"
type input "4163029277"
type input "L5J3L6"
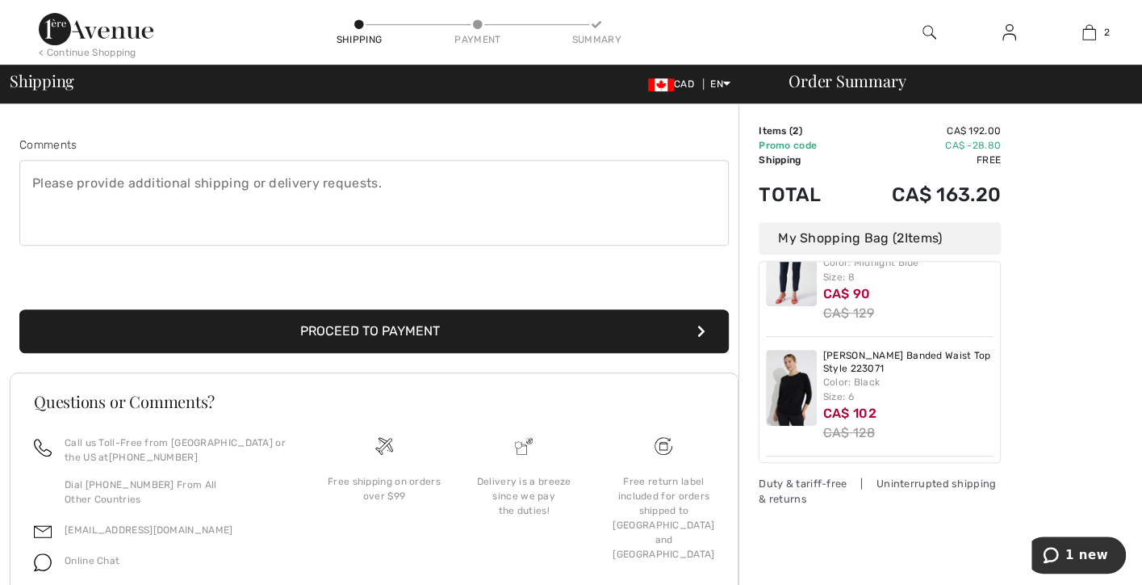
scroll to position [430, 0]
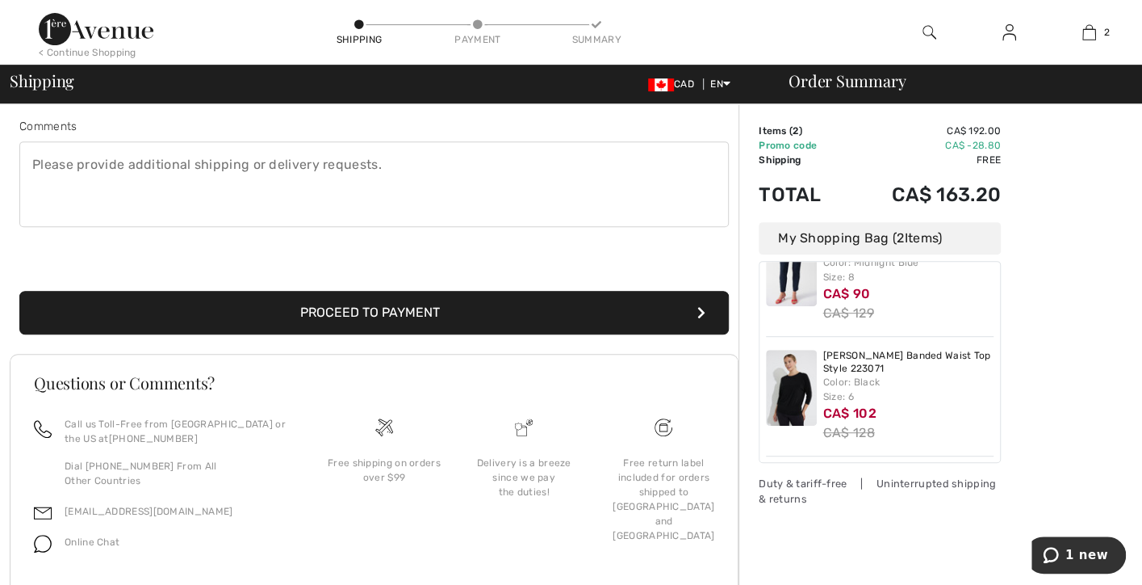
click at [368, 308] on button "Proceed to Payment" at bounding box center [374, 313] width 710 height 44
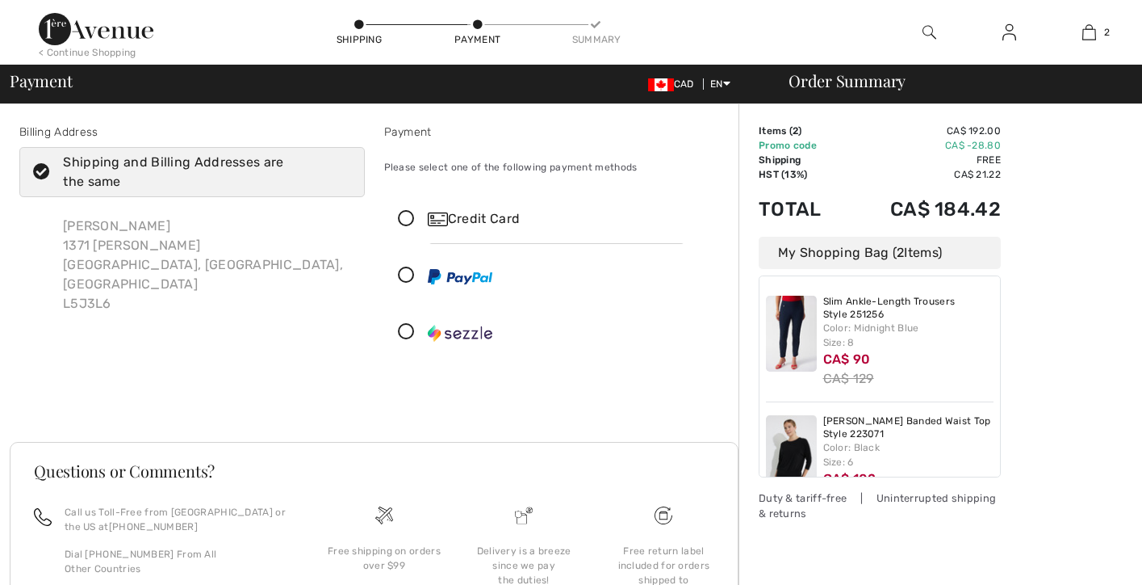
checkbox input "true"
click at [407, 220] on icon at bounding box center [406, 219] width 43 height 17
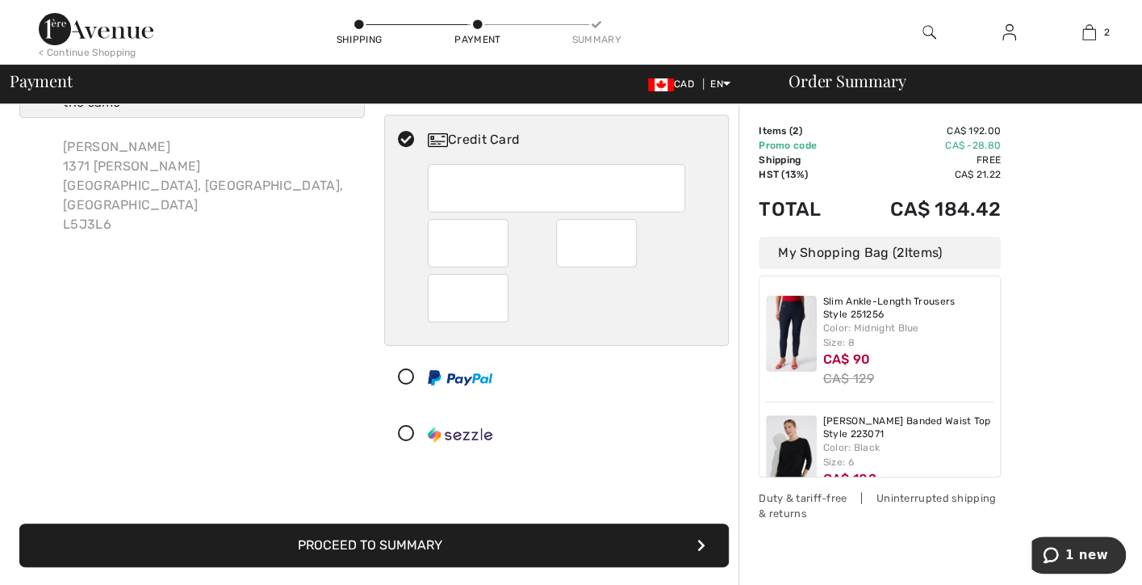
scroll to position [107, 0]
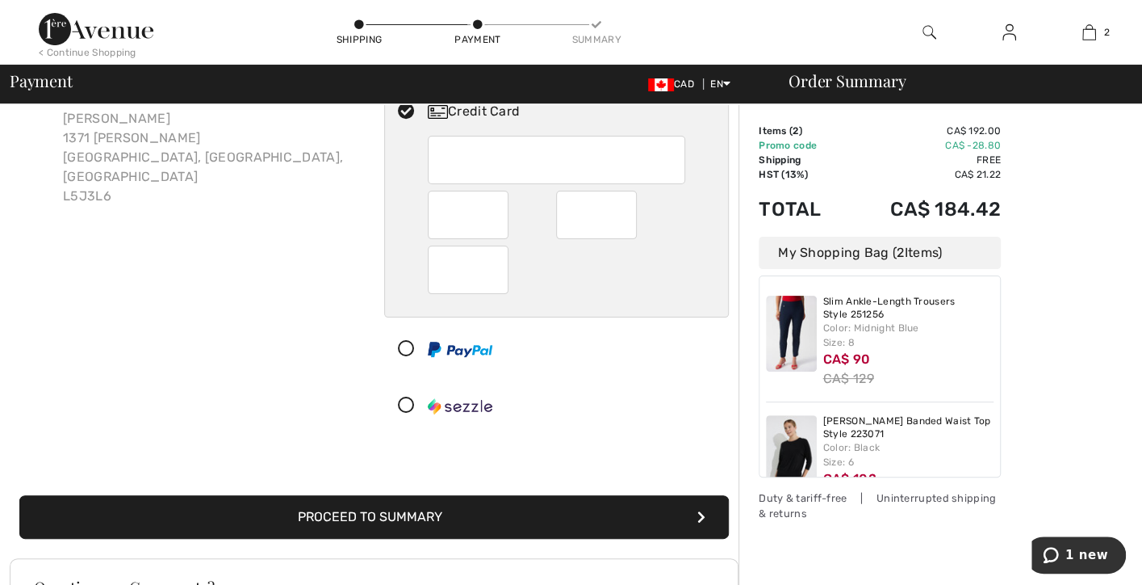
click at [392, 518] on button "Proceed to Summary" at bounding box center [374, 517] width 710 height 44
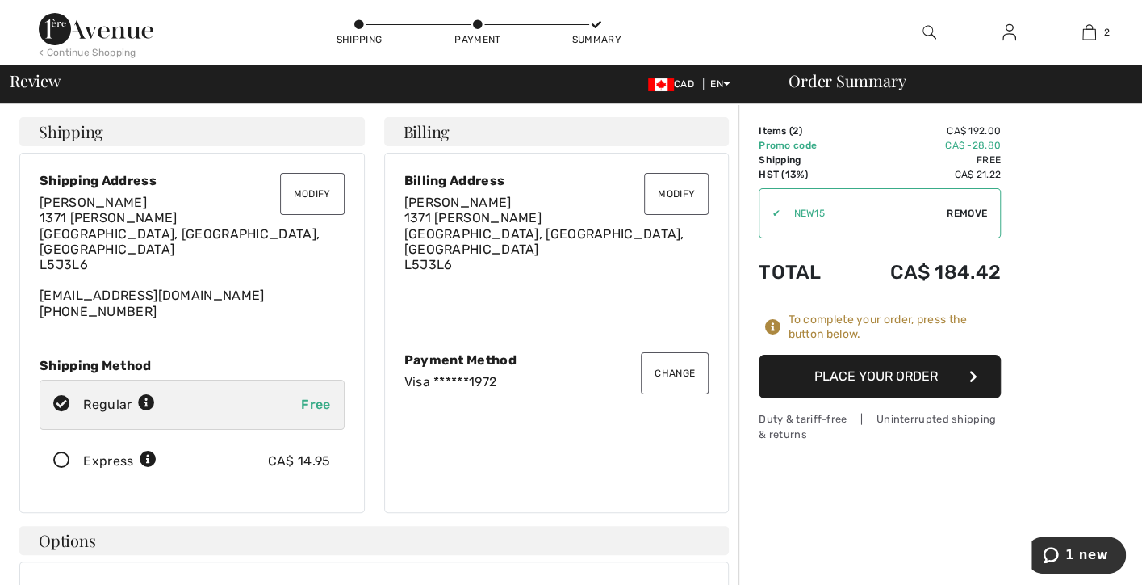
click at [872, 367] on button "Place Your Order" at bounding box center [880, 376] width 242 height 44
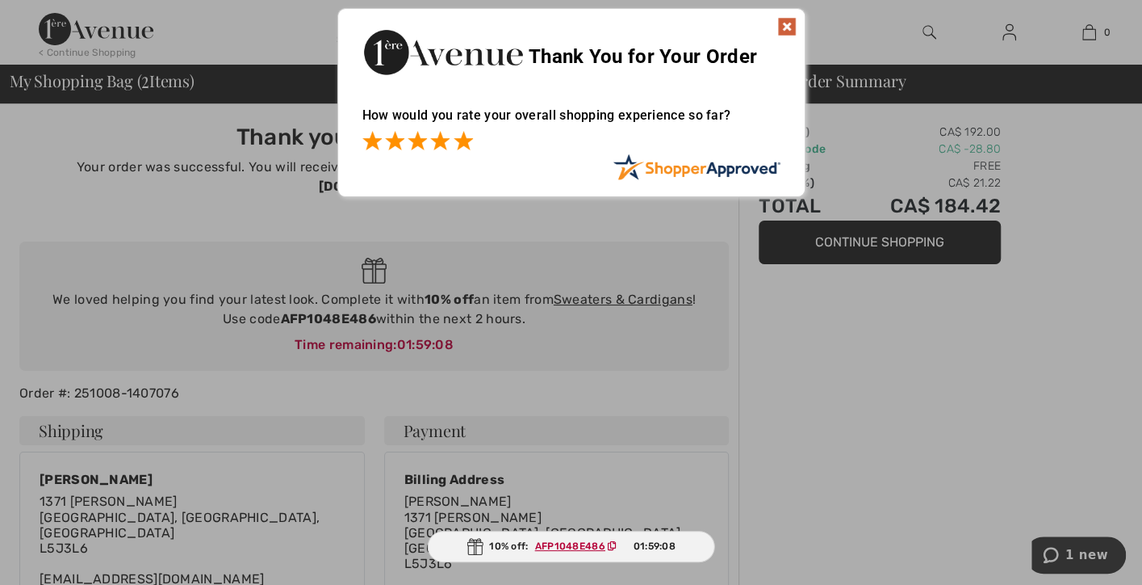
click at [464, 141] on span at bounding box center [463, 140] width 19 height 19
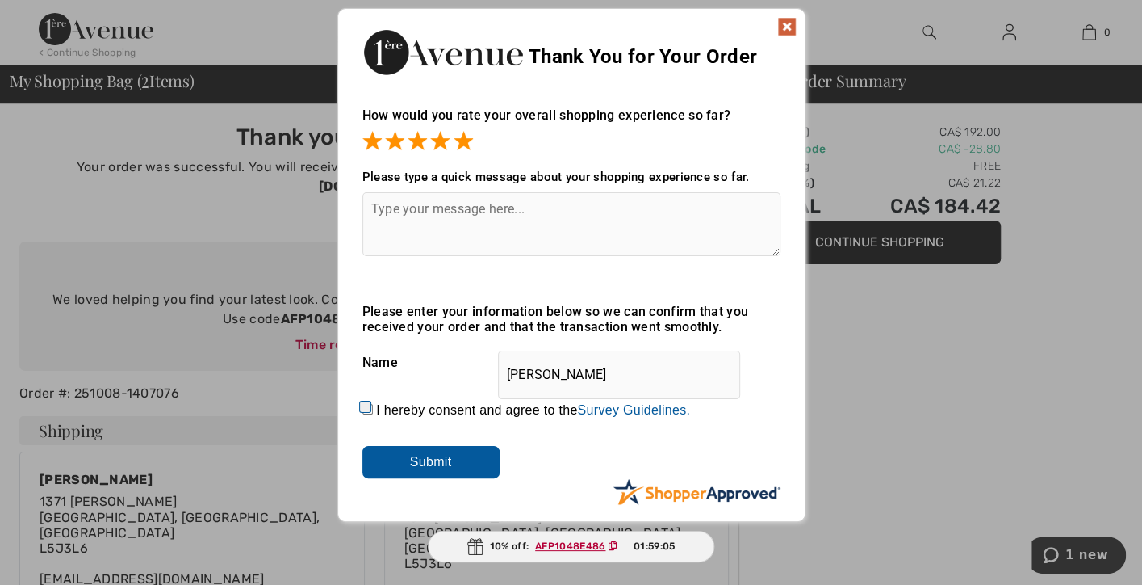
click at [420, 209] on textarea at bounding box center [571, 224] width 418 height 64
type textarea "good selection of items"
click at [425, 457] on input "Submit" at bounding box center [430, 462] width 137 height 32
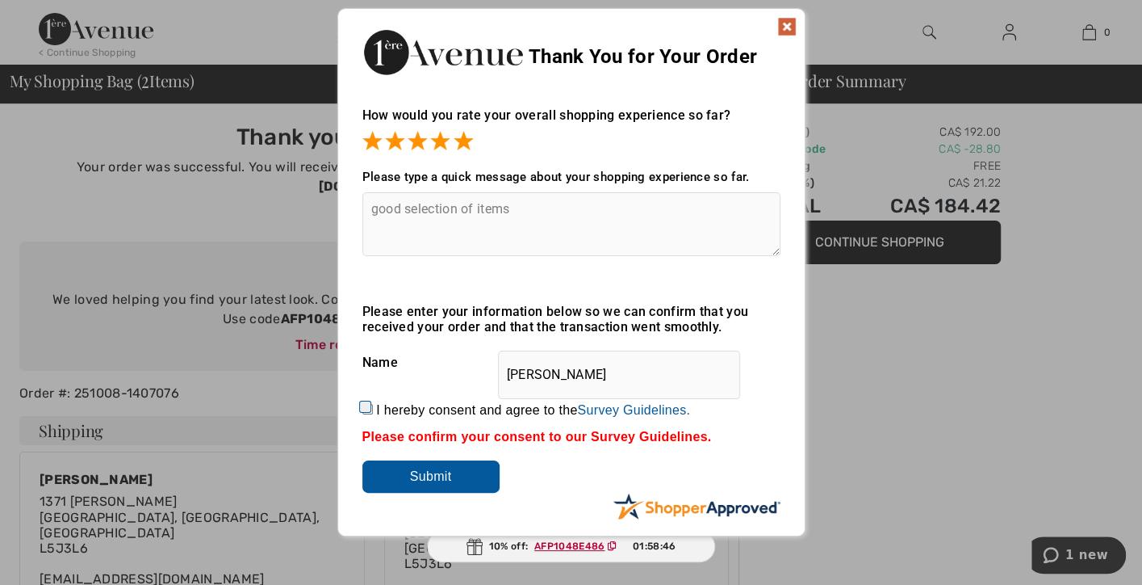
click at [786, 23] on img at bounding box center [786, 26] width 19 height 19
